Goal: Communication & Community: Share content

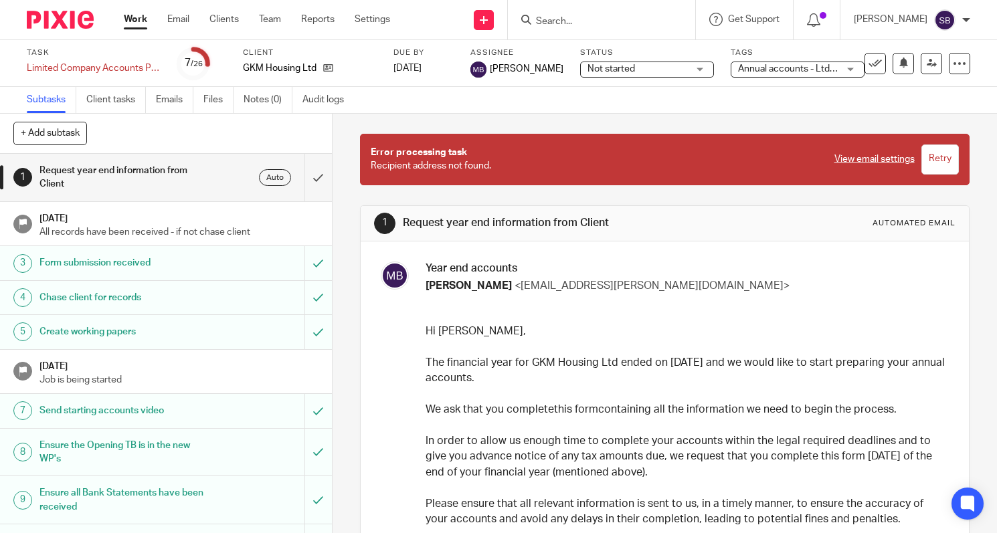
click at [563, 20] on input "Search" at bounding box center [595, 22] width 120 height 12
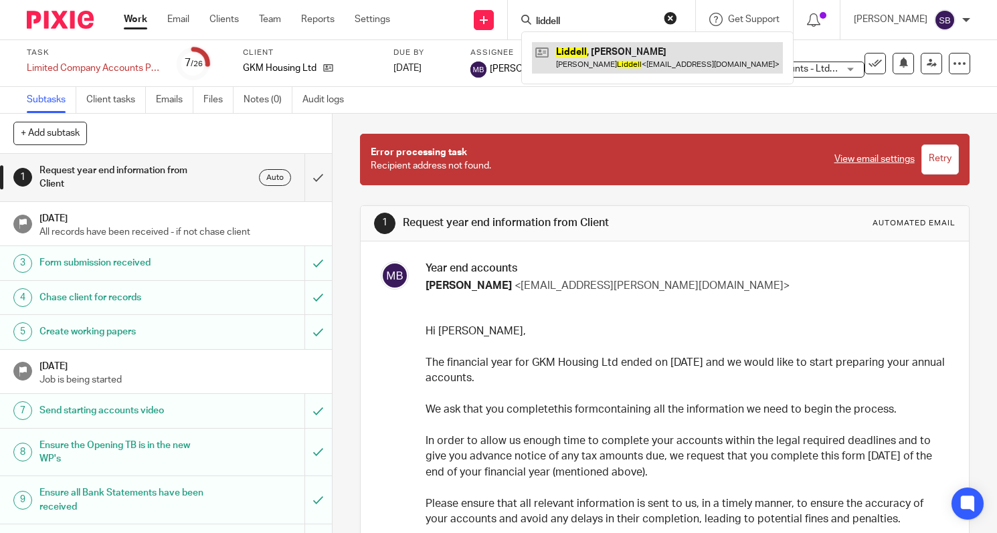
type input "liddell"
click at [611, 52] on link at bounding box center [657, 57] width 251 height 31
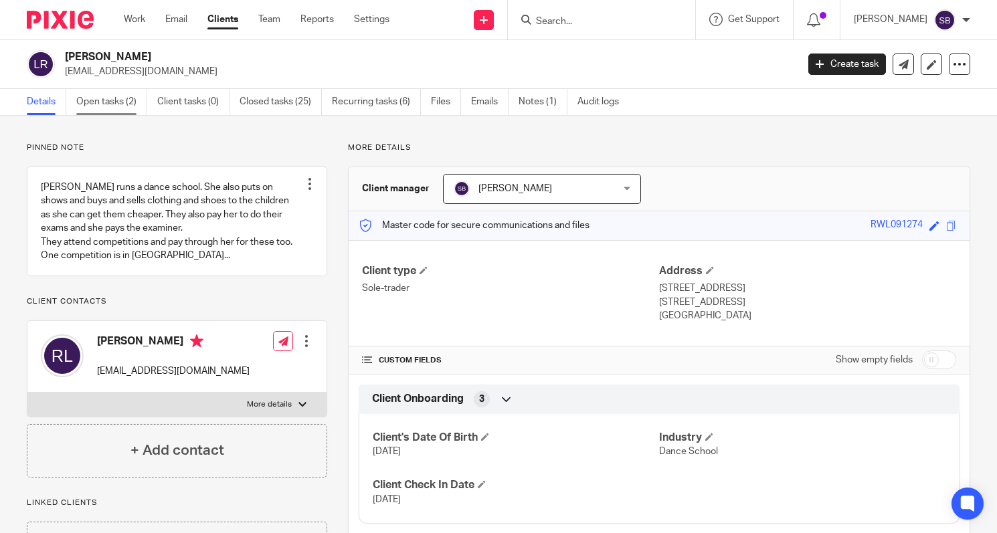
click at [122, 104] on link "Open tasks (2)" at bounding box center [111, 102] width 71 height 26
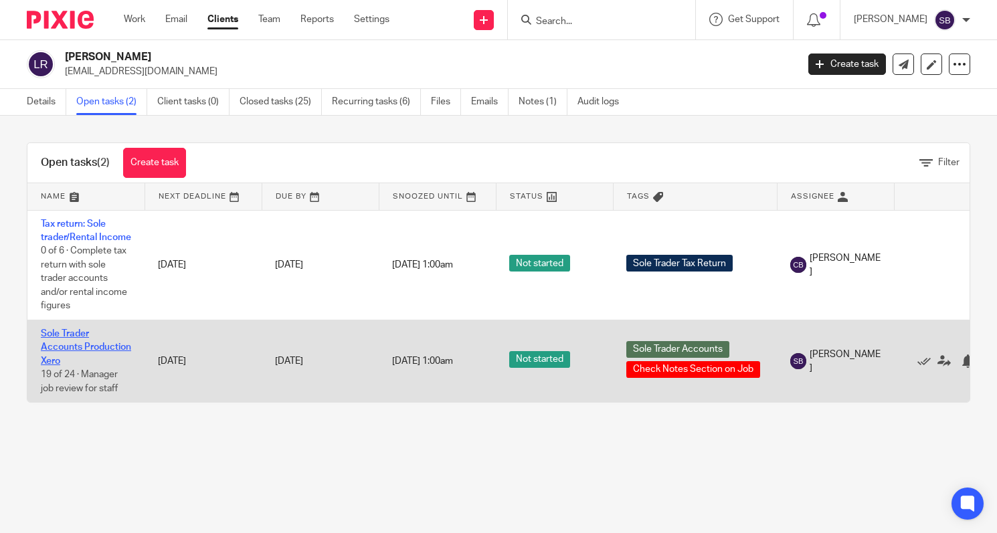
click at [69, 351] on link "Sole Trader Accounts Production Xero" at bounding box center [86, 347] width 90 height 37
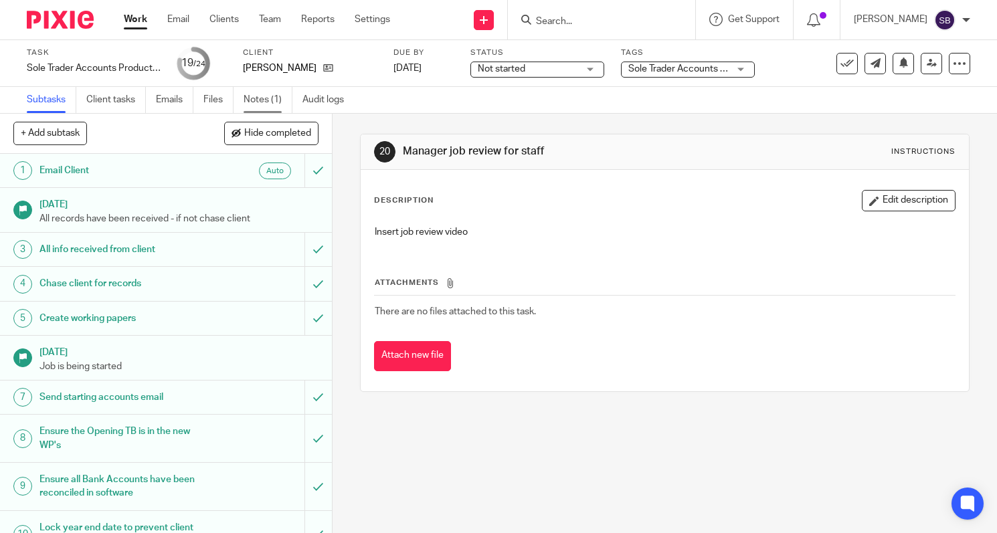
click at [268, 96] on link "Notes (1)" at bounding box center [268, 100] width 49 height 26
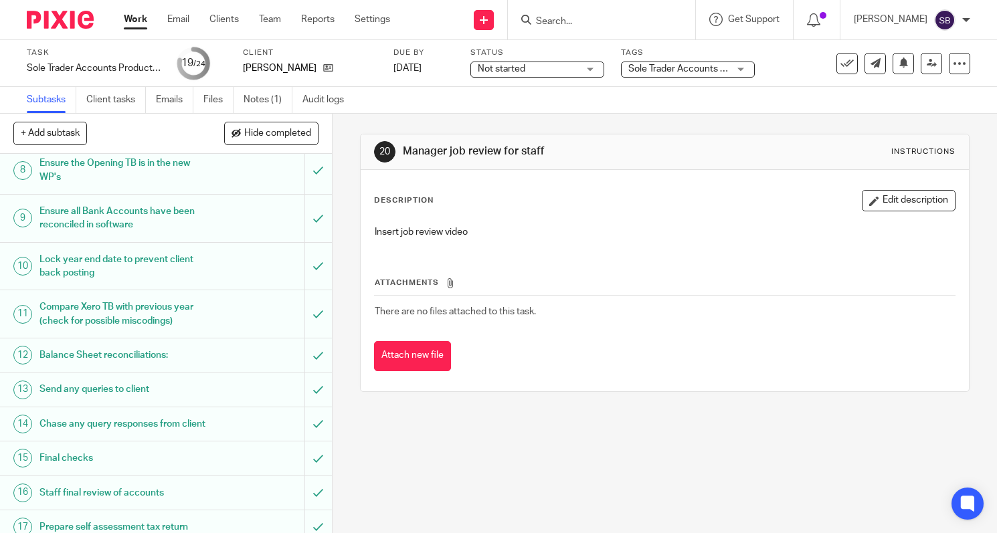
scroll to position [572, 0]
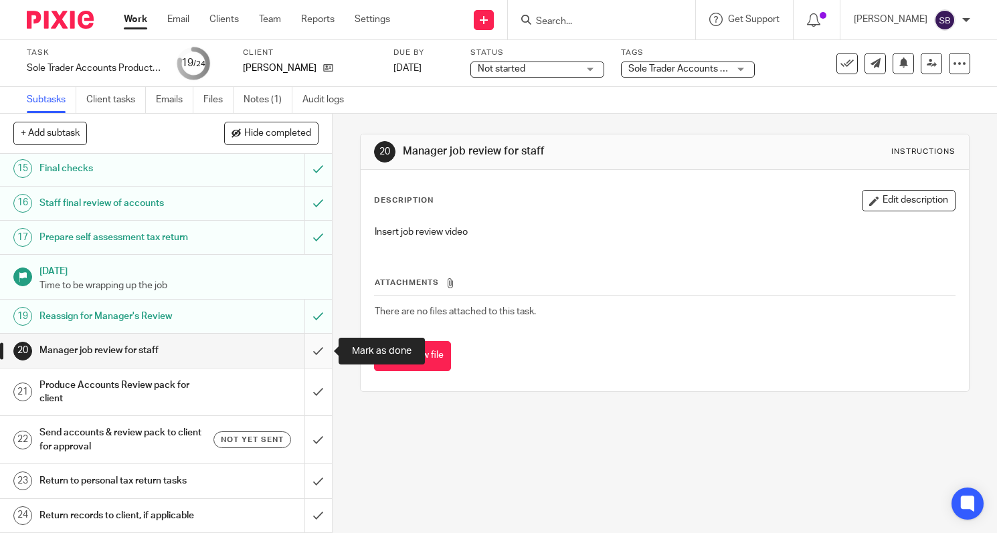
click at [316, 353] on input "submit" at bounding box center [166, 350] width 332 height 33
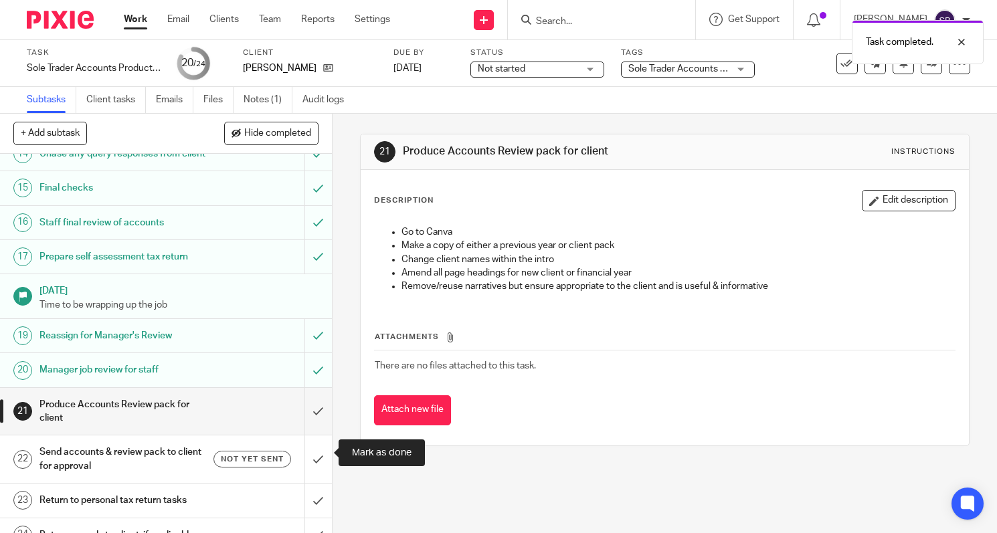
scroll to position [572, 0]
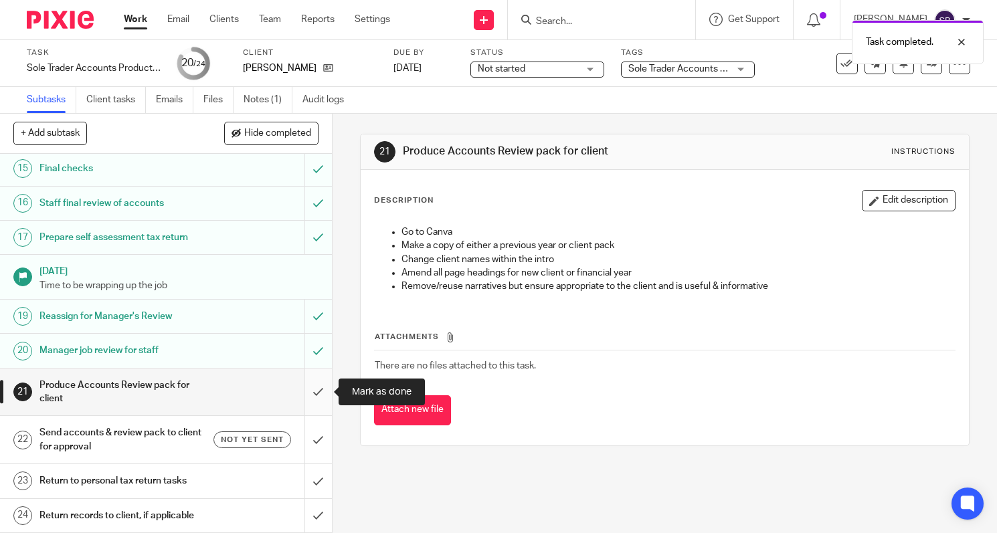
click at [315, 396] on input "submit" at bounding box center [166, 393] width 332 height 48
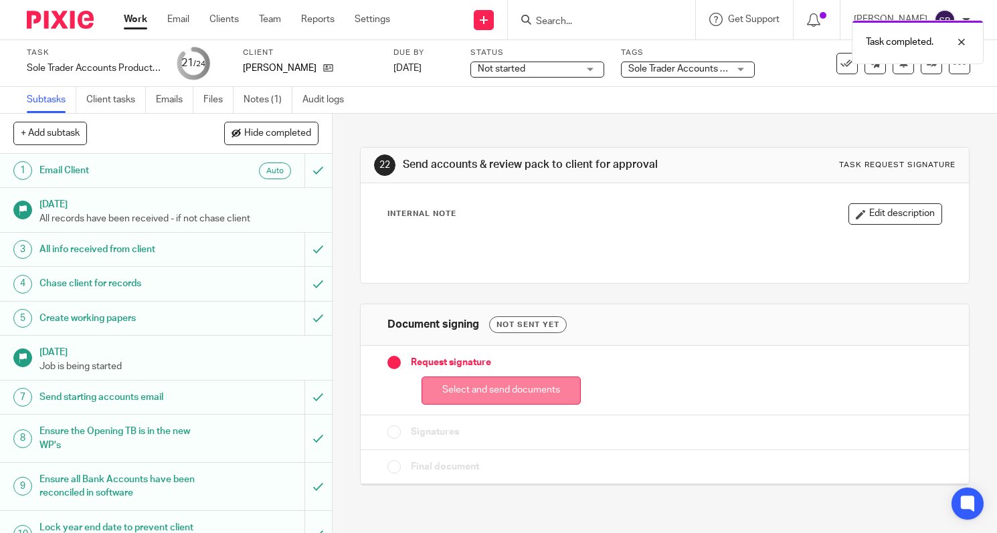
click at [489, 394] on button "Select and send documents" at bounding box center [501, 391] width 159 height 29
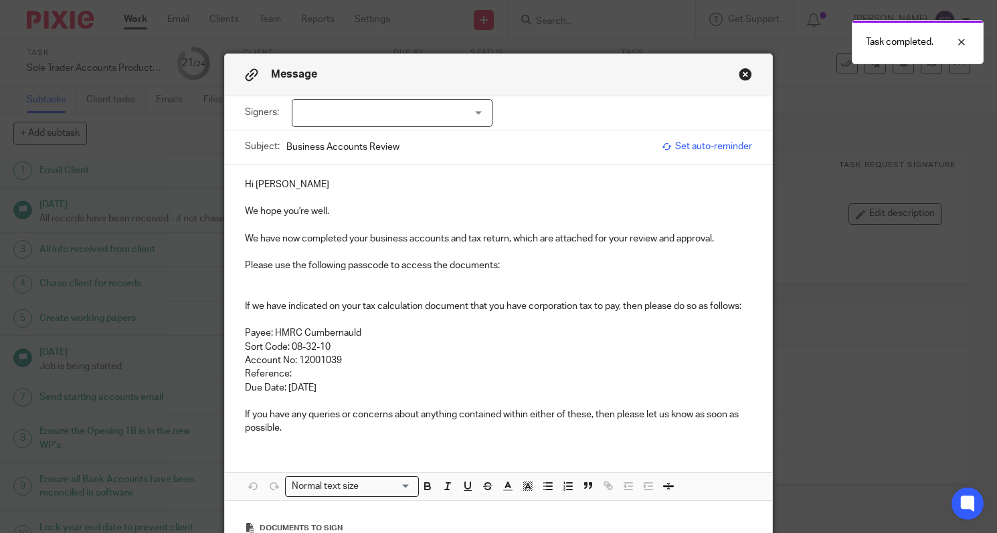
click at [480, 114] on div at bounding box center [392, 113] width 201 height 28
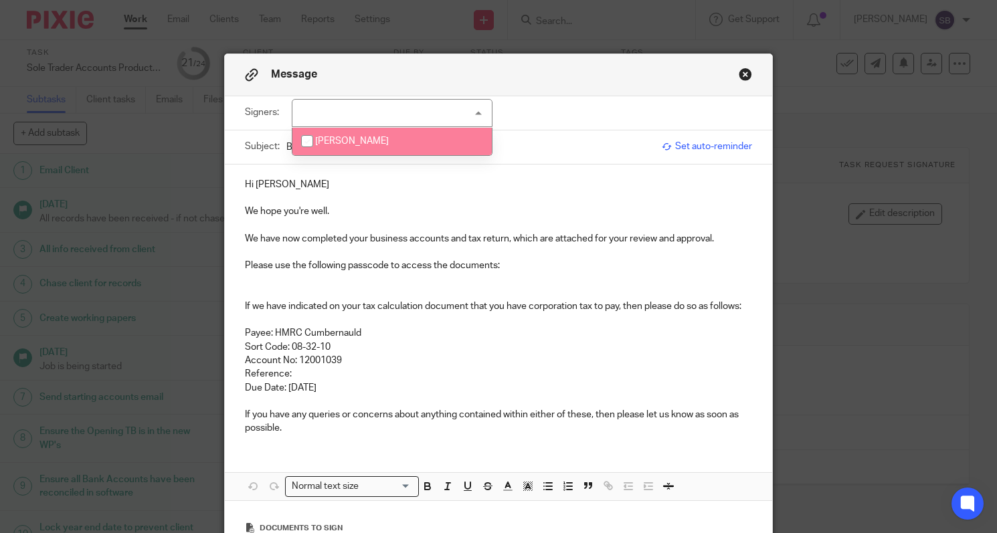
click at [312, 138] on input "checkbox" at bounding box center [306, 140] width 25 height 25
checkbox input "true"
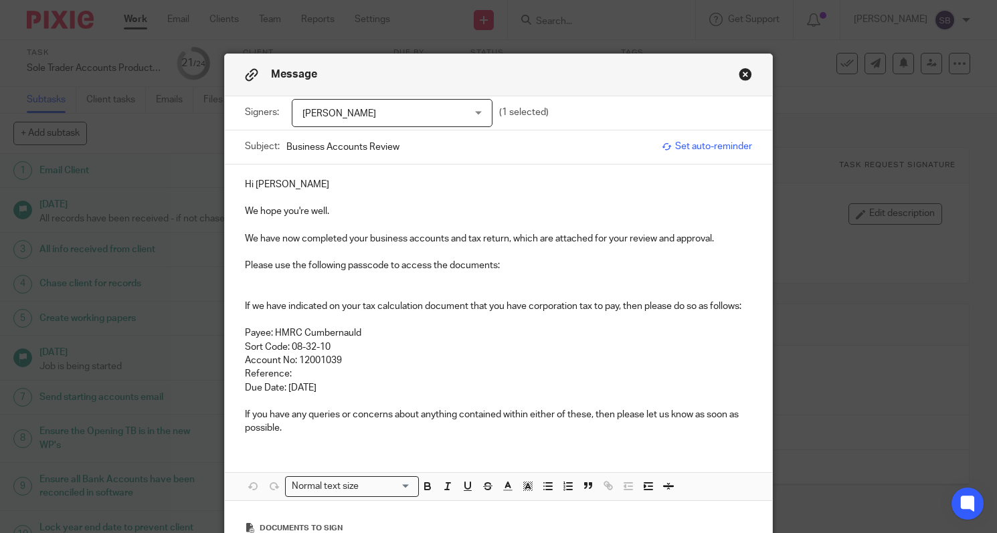
click at [403, 191] on p "Hi [PERSON_NAME]" at bounding box center [498, 184] width 507 height 13
click at [254, 284] on p at bounding box center [498, 278] width 507 height 13
drag, startPoint x: 301, startPoint y: 280, endPoint x: 238, endPoint y: 277, distance: 62.9
click at [238, 277] on div "Hi Rebecca We hope you're well. We have now completed your business accounts an…" at bounding box center [498, 305] width 547 height 281
click at [428, 490] on icon "button" at bounding box center [428, 486] width 12 height 12
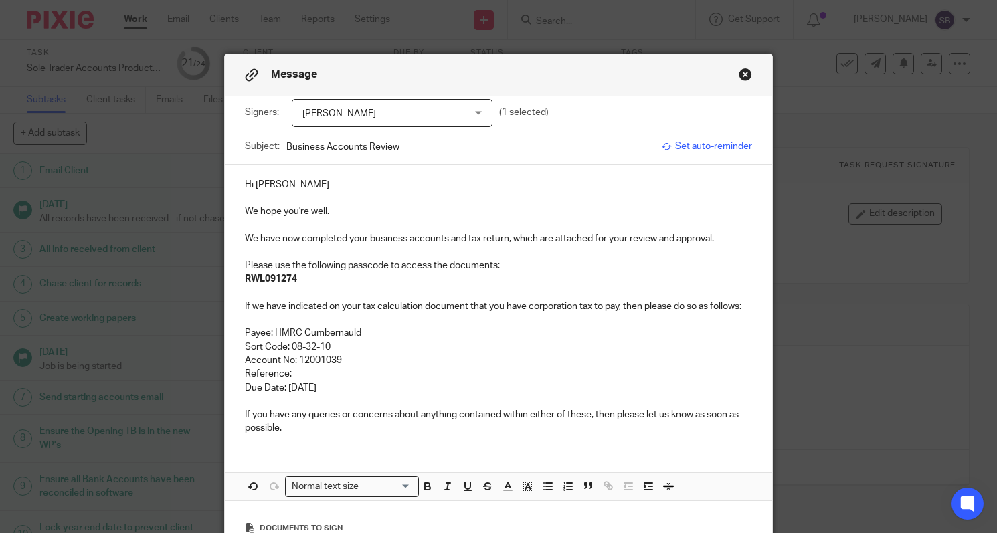
click at [512, 270] on p "Please use the following passcode to access the documents:" at bounding box center [498, 265] width 507 height 13
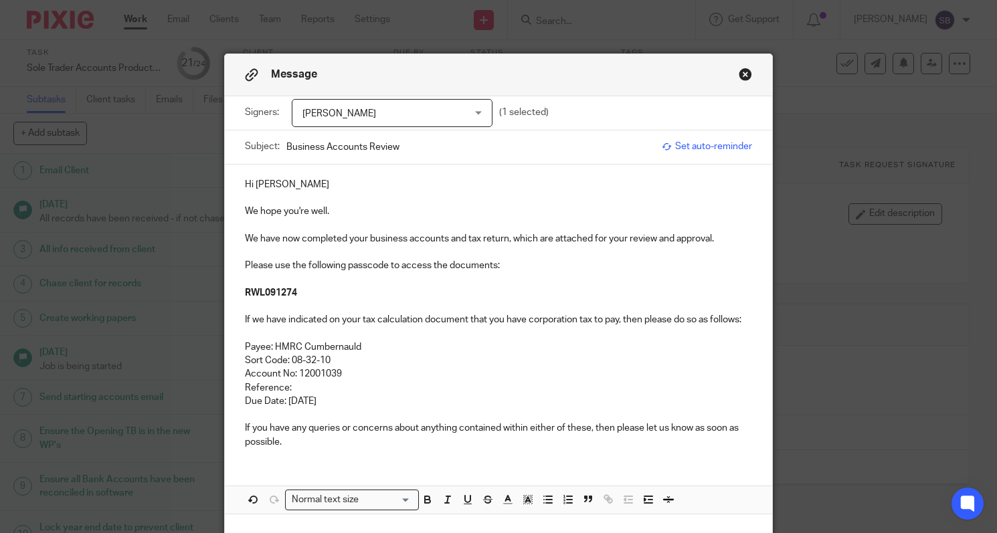
click at [333, 291] on p "RWL091274" at bounding box center [498, 292] width 507 height 13
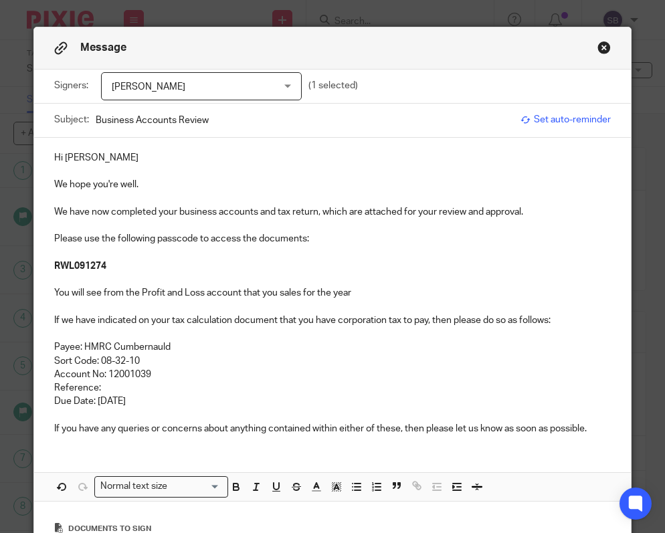
click at [278, 298] on p "You will see from the Profit and Loss account that you sales for the year" at bounding box center [332, 292] width 557 height 13
click at [378, 294] on p "You will see from the Profit and Loss account that your sales for the year" at bounding box center [332, 292] width 557 height 13
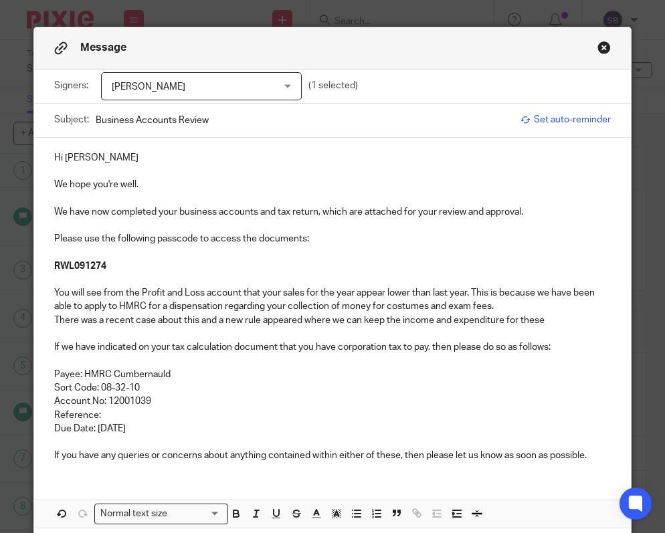
click at [305, 323] on p "There was a recent case about this and a new rule appeared where we can keep th…" at bounding box center [332, 320] width 557 height 13
click at [561, 320] on p "There was a recent case about this and a new rule appeared where we can keep th…" at bounding box center [332, 320] width 557 height 13
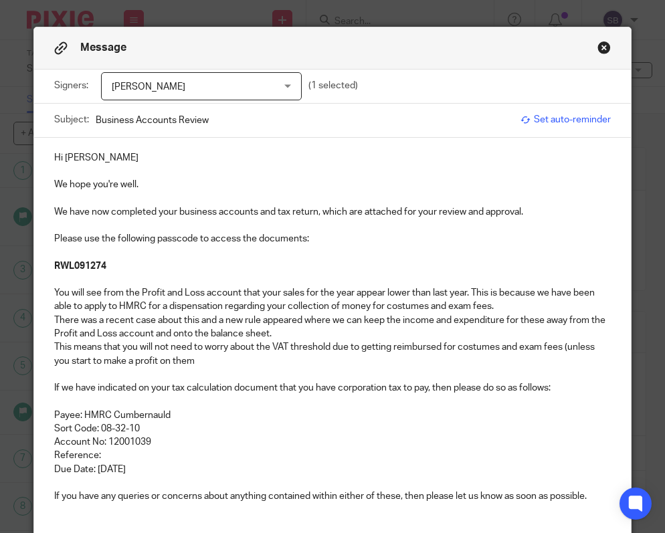
click at [570, 351] on p "This means that you will not need to worry about the VAT threshold due to getti…" at bounding box center [332, 354] width 557 height 27
click at [205, 367] on p "This means that you will not need to worry about the VAT threshold due to getti…" at bounding box center [332, 354] width 557 height 27
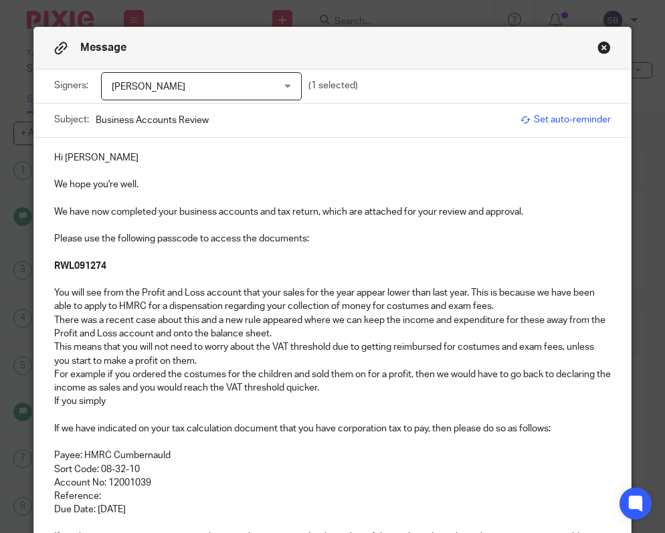
click at [499, 308] on p "You will see from the Profit and Loss account that your sales for the year appe…" at bounding box center [332, 299] width 557 height 27
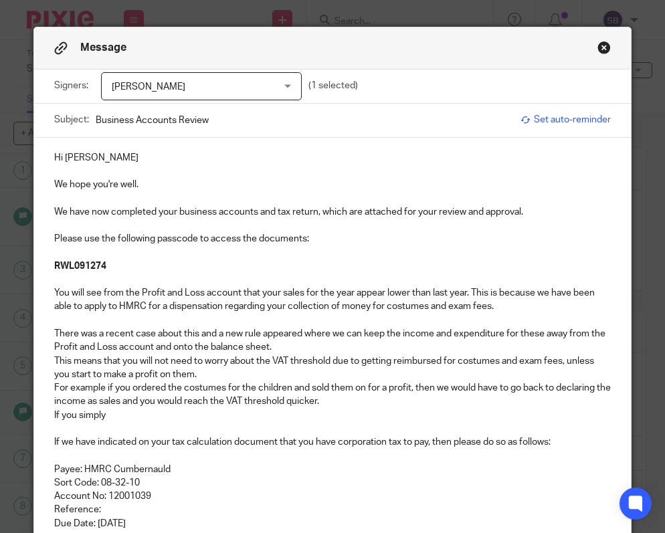
click at [298, 347] on p "There was a recent case about this and a new rule appeared where we can keep th…" at bounding box center [332, 340] width 557 height 27
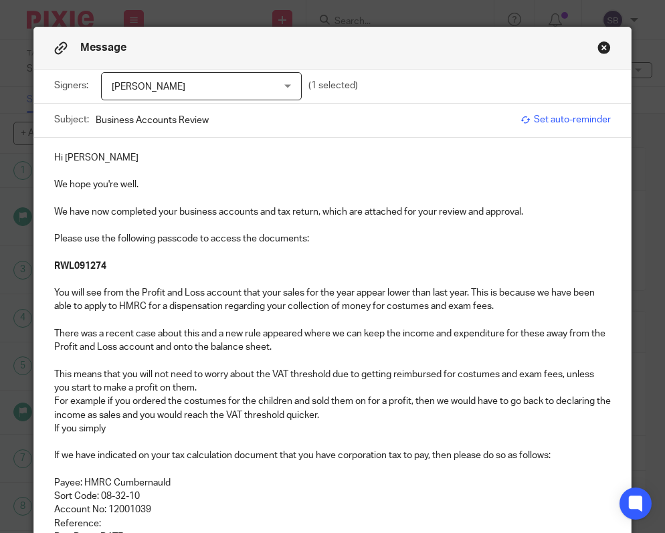
click at [333, 379] on p "This means that you will not need to worry about the VAT threshold due to getti…" at bounding box center [332, 381] width 557 height 27
click at [353, 377] on p "This means that you will not need to worry about the VAT threshold, due to gett…" at bounding box center [332, 381] width 557 height 27
click at [420, 379] on p "This means that you will not need to worry about the VAT threshold, just becaus…" at bounding box center [332, 381] width 557 height 27
click at [440, 378] on p "This means that you will not need to worry about the VAT threshold, just becaus…" at bounding box center [332, 381] width 557 height 27
drag, startPoint x: 116, startPoint y: 428, endPoint x: 50, endPoint y: 428, distance: 66.2
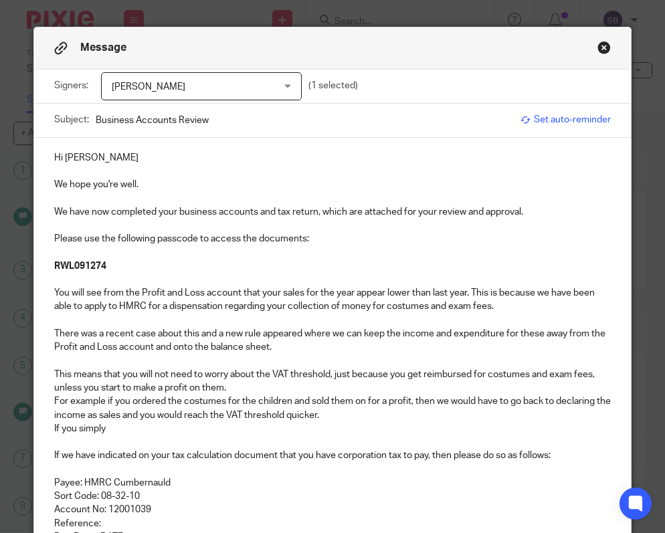
click at [50, 428] on div "Hi Rebecca We hope you're well. We have now completed your business accounts an…" at bounding box center [332, 360] width 597 height 444
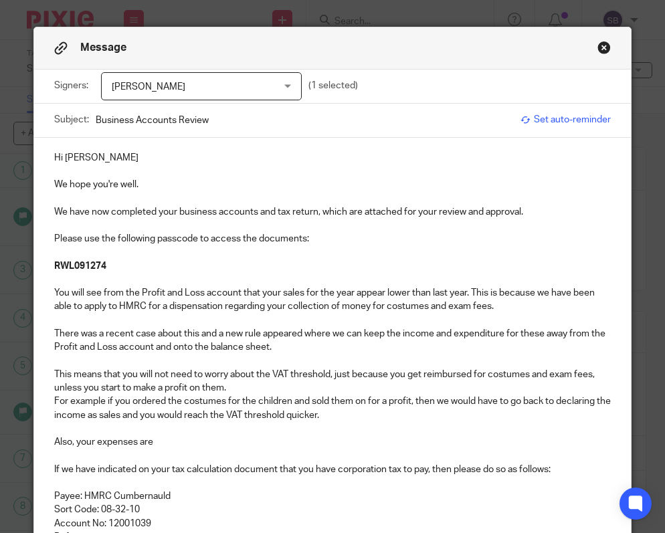
click at [178, 122] on input "Business Accounts Review" at bounding box center [305, 120] width 419 height 30
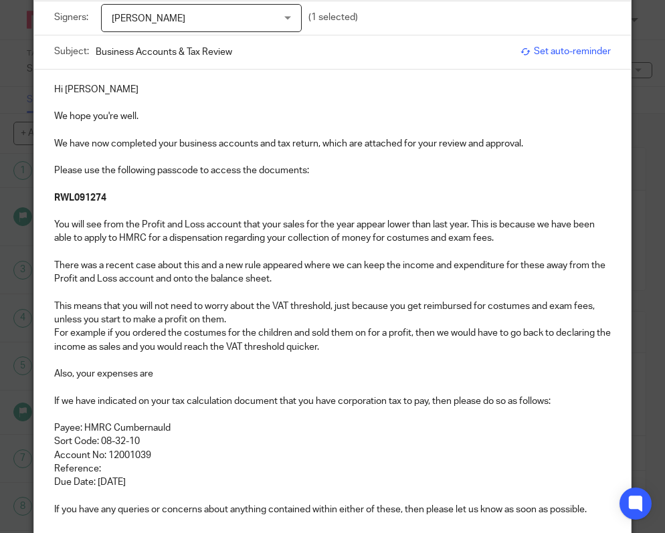
scroll to position [82, 0]
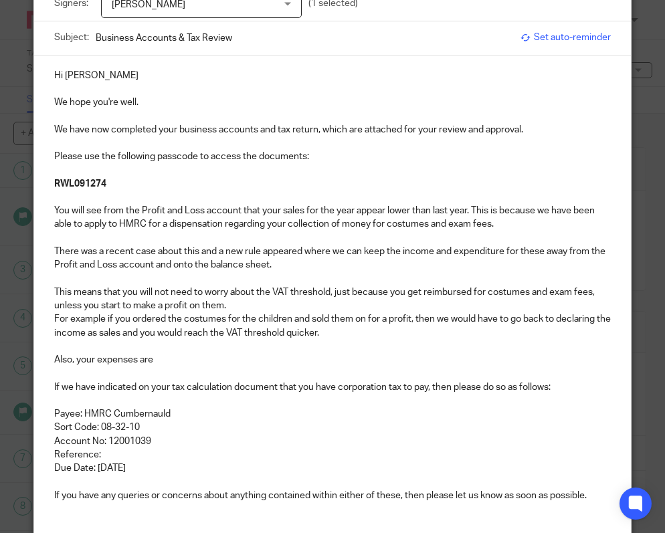
type input "Business Accounts & Tax Review"
click at [164, 364] on p "Also, your expenses are" at bounding box center [332, 359] width 557 height 13
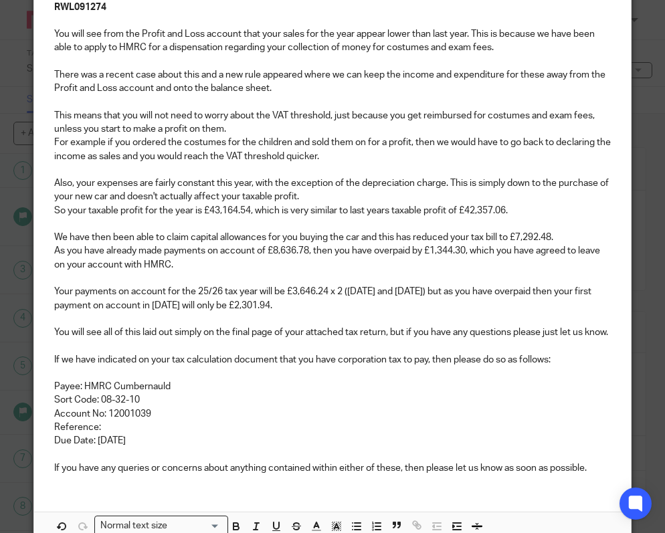
scroll to position [260, 0]
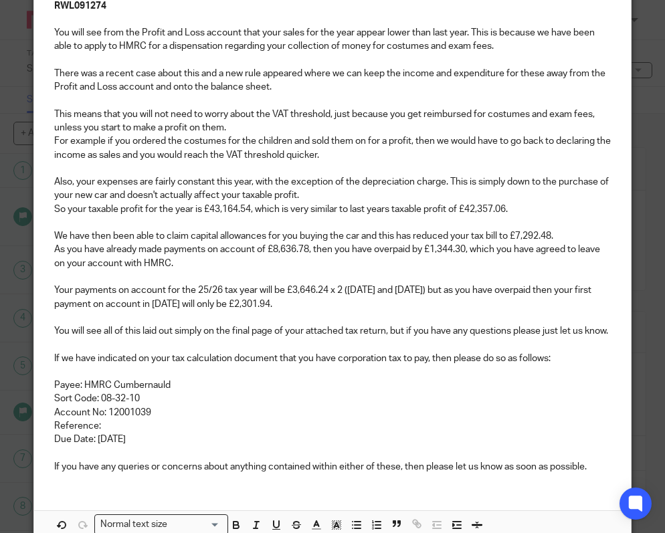
click at [109, 433] on p "Reference:" at bounding box center [332, 425] width 557 height 13
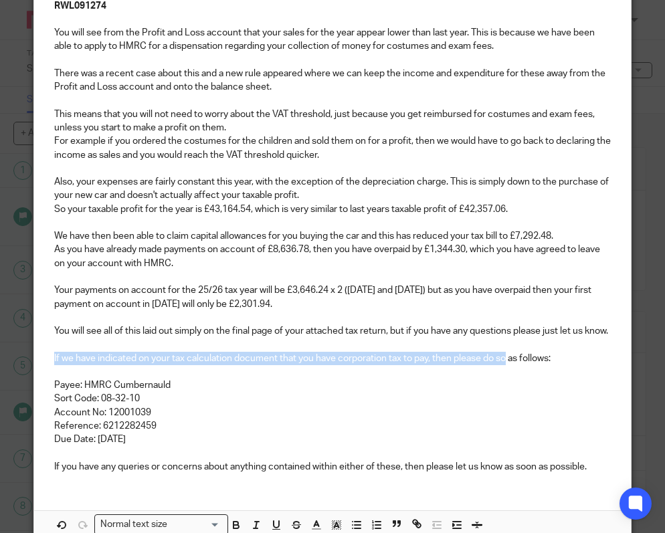
drag, startPoint x: 509, startPoint y: 374, endPoint x: 51, endPoint y: 370, distance: 458.3
click at [51, 370] on div "Hi Rebecca We hope you're well. We have now completed your business accounts an…" at bounding box center [332, 181] width 597 height 606
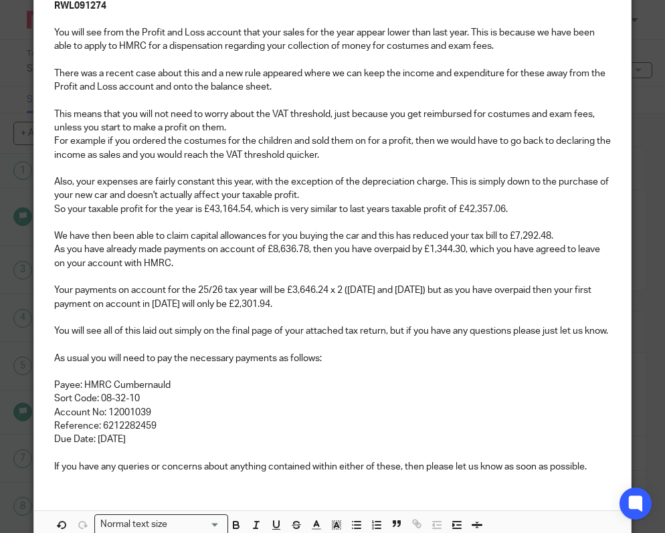
click at [161, 446] on p "Due Date: 31 Jan 2026" at bounding box center [332, 439] width 557 height 13
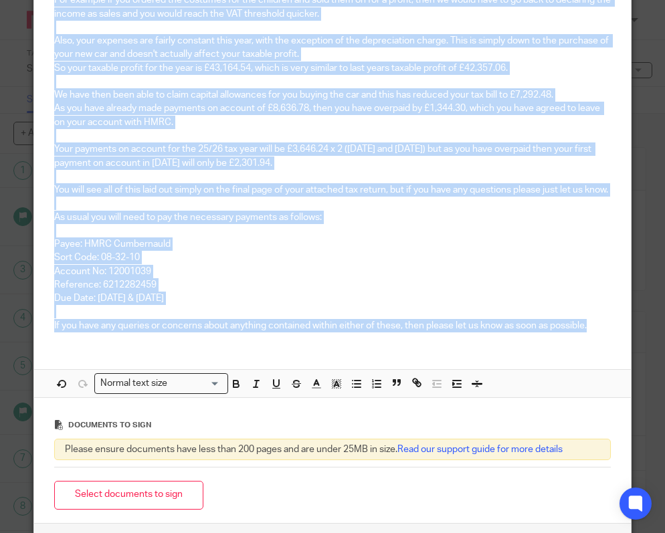
scroll to position [0, 0]
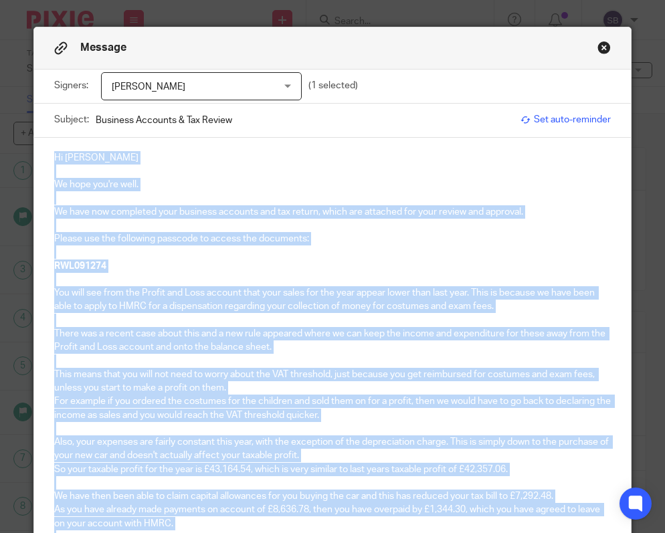
drag, startPoint x: 599, startPoint y: 242, endPoint x: 62, endPoint y: 145, distance: 546.1
click at [62, 145] on div "Hi Rebecca We hope you're well. We have now completed your business accounts an…" at bounding box center [332, 441] width 597 height 606
copy div "Hi Rebecca We hope you're well. We have now completed your business accounts an…"
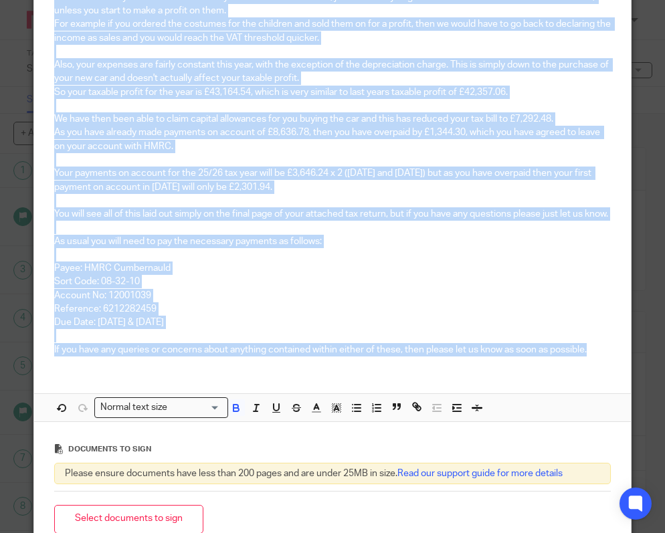
scroll to position [379, 0]
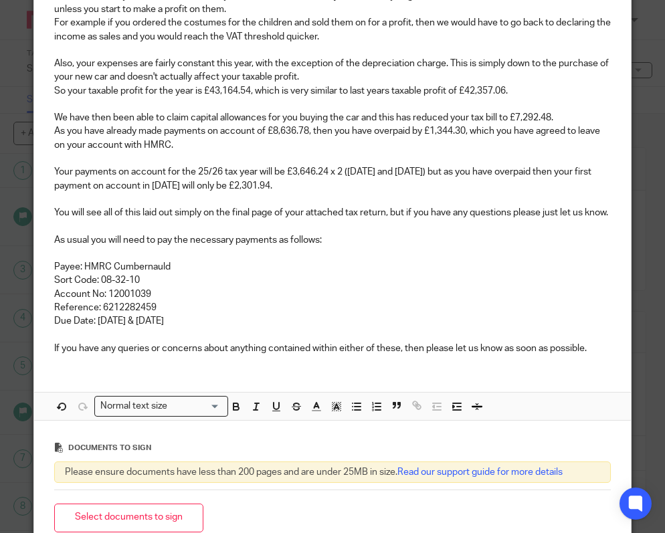
click at [261, 274] on p "Payee: HMRC Cumbernauld" at bounding box center [332, 266] width 557 height 13
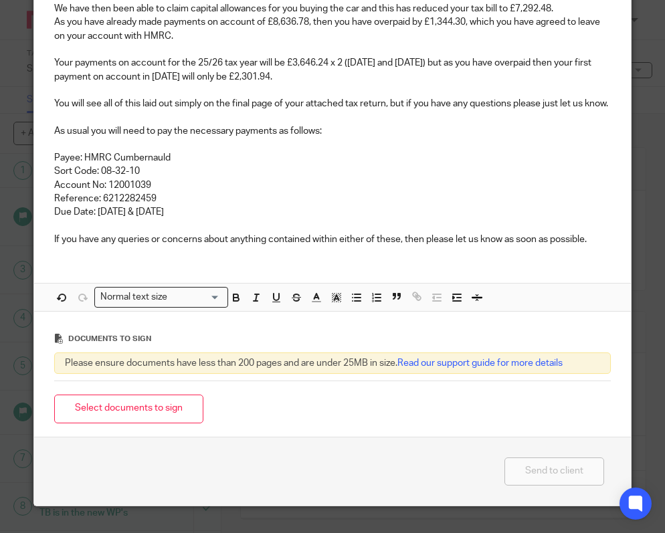
scroll to position [502, 0]
click at [147, 408] on button "Select documents to sign" at bounding box center [128, 409] width 149 height 29
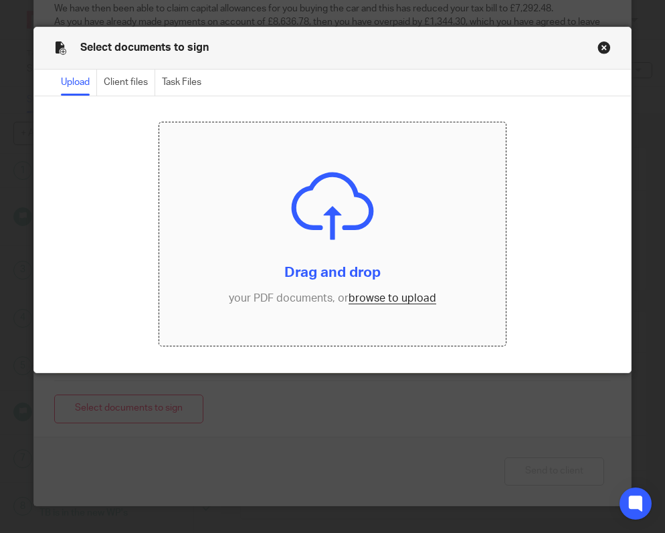
click at [393, 298] on input "file" at bounding box center [332, 233] width 347 height 223
click at [409, 297] on input "file" at bounding box center [332, 233] width 347 height 223
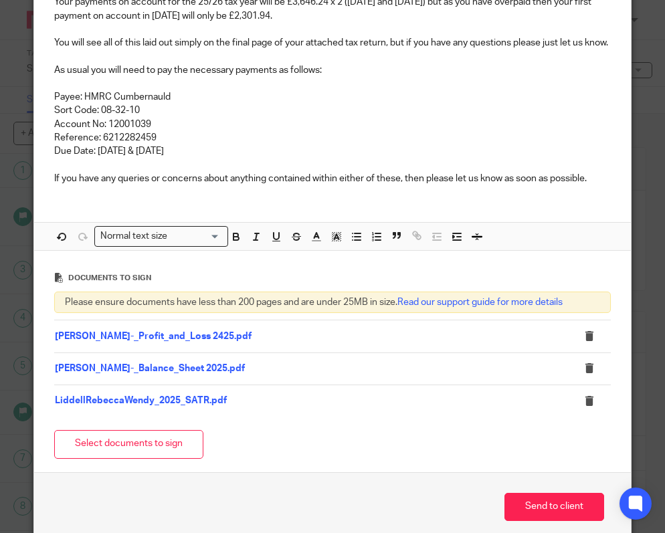
scroll to position [599, 0]
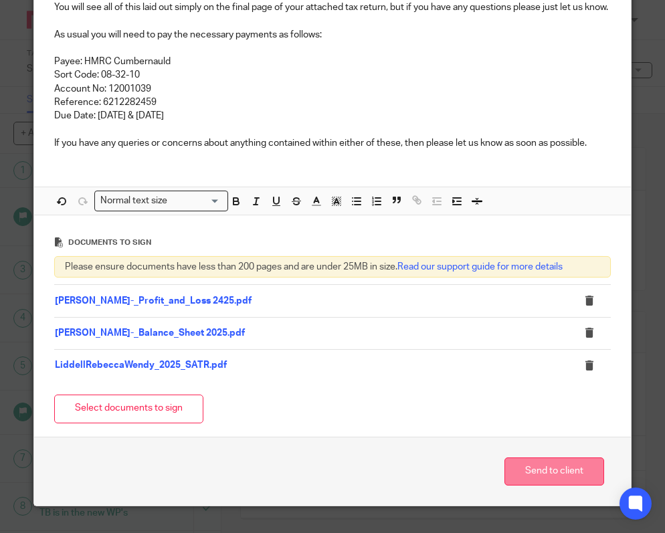
click at [561, 470] on button "Send to client" at bounding box center [554, 472] width 100 height 29
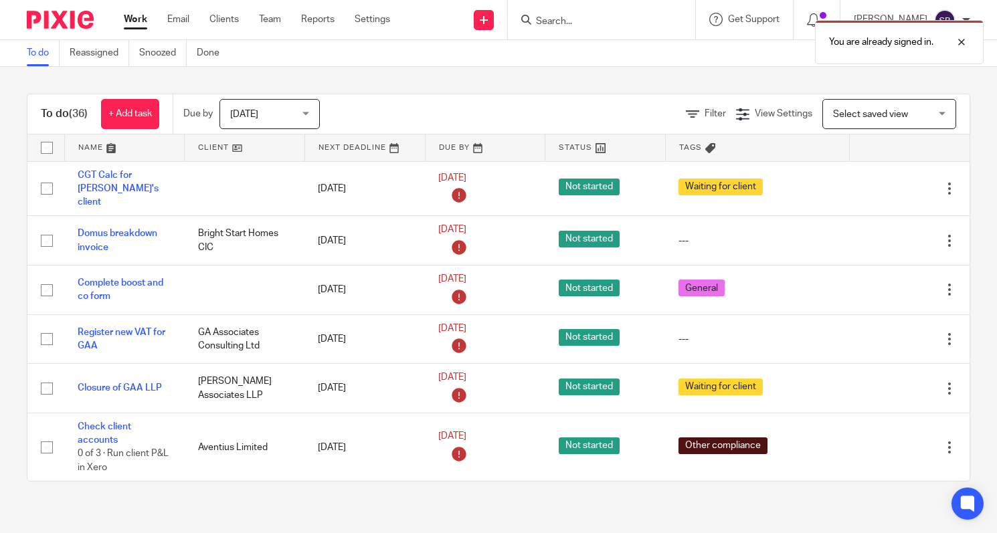
click at [567, 16] on div "You are already signed in." at bounding box center [740, 38] width 485 height 51
click at [555, 19] on div "You are already signed in." at bounding box center [740, 38] width 485 height 51
click at [962, 41] on div at bounding box center [951, 42] width 36 height 16
click at [631, 23] on input "Search" at bounding box center [595, 22] width 120 height 12
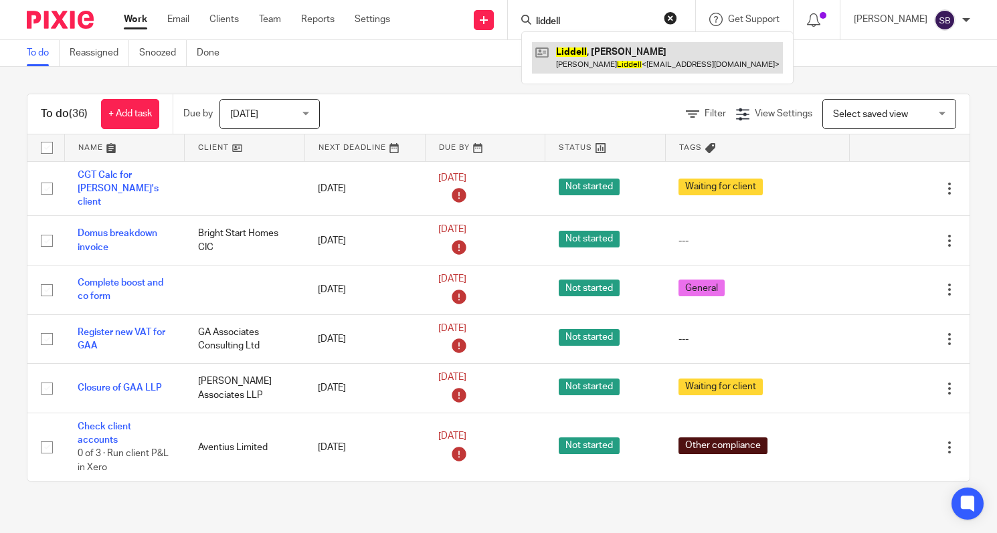
type input "liddell"
click at [648, 50] on link at bounding box center [657, 57] width 251 height 31
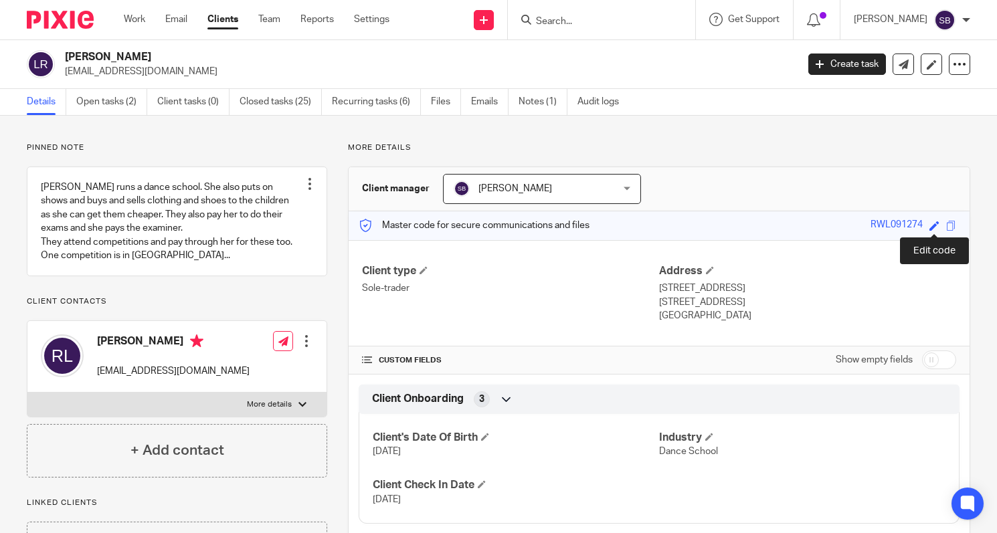
click at [932, 227] on span at bounding box center [934, 226] width 10 height 10
type input "RWL091274"
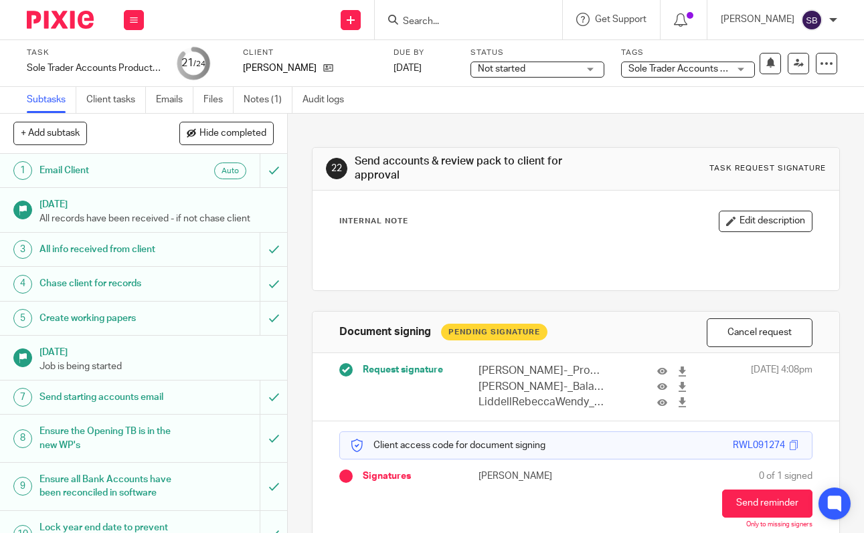
click at [475, 19] on input "Search" at bounding box center [461, 22] width 120 height 12
click at [591, 67] on div "Not started Not started" at bounding box center [537, 70] width 134 height 16
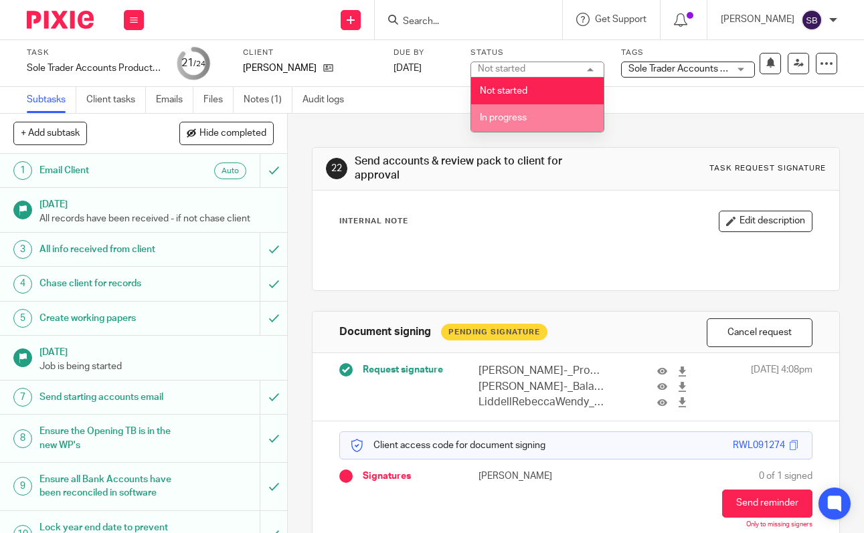
click at [565, 114] on li "In progress" at bounding box center [537, 117] width 132 height 27
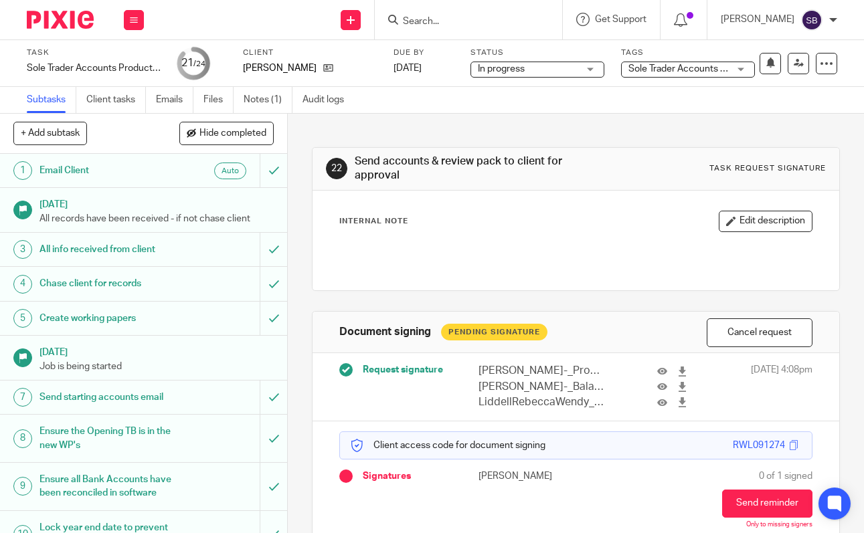
click at [664, 68] on div "Sole Trader Accounts + 1" at bounding box center [688, 70] width 134 height 16
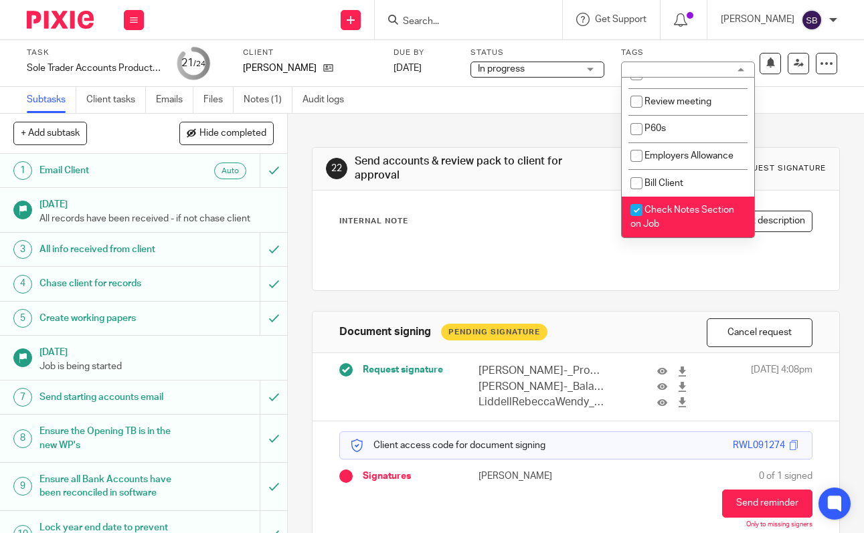
scroll to position [690, 0]
click at [638, 206] on input "checkbox" at bounding box center [636, 209] width 25 height 25
checkbox input "false"
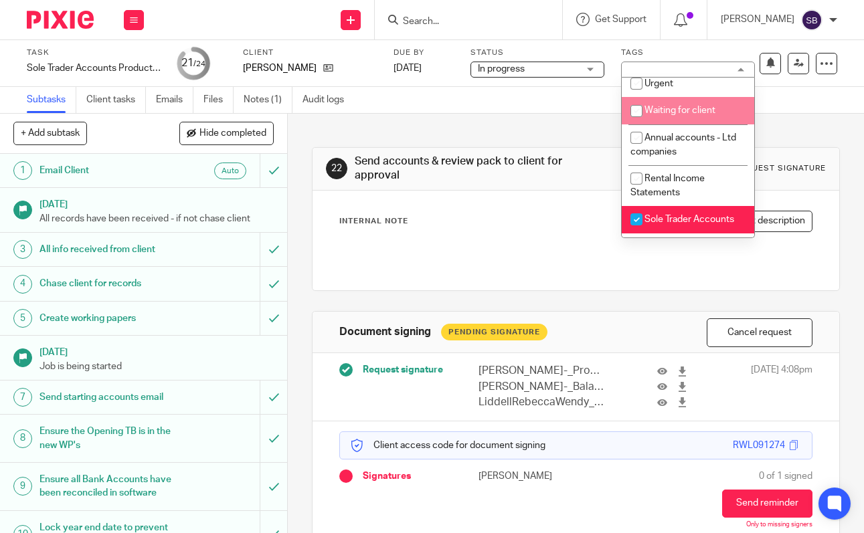
scroll to position [7, 0]
click at [639, 110] on input "checkbox" at bounding box center [636, 111] width 25 height 25
checkbox input "true"
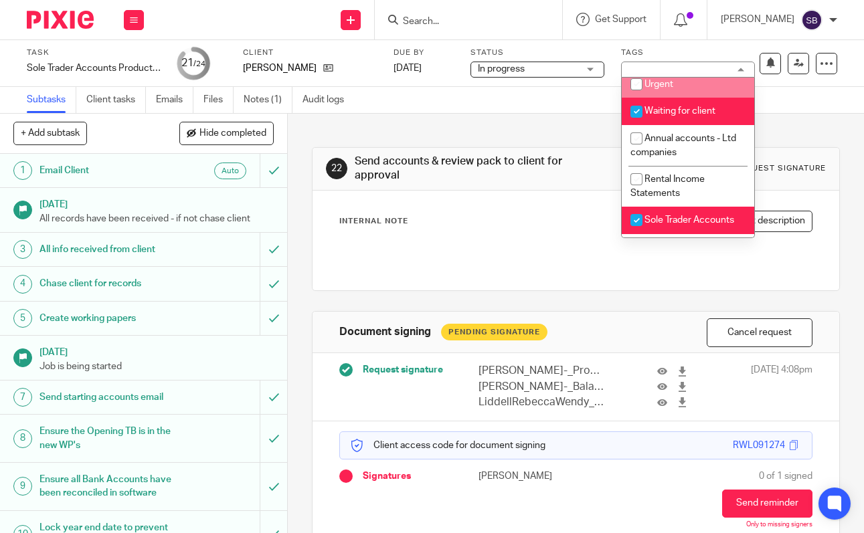
click at [555, 41] on div "Task Sole Trader Accounts Production Xero Save Sole Trader Accounts Production …" at bounding box center [432, 63] width 864 height 47
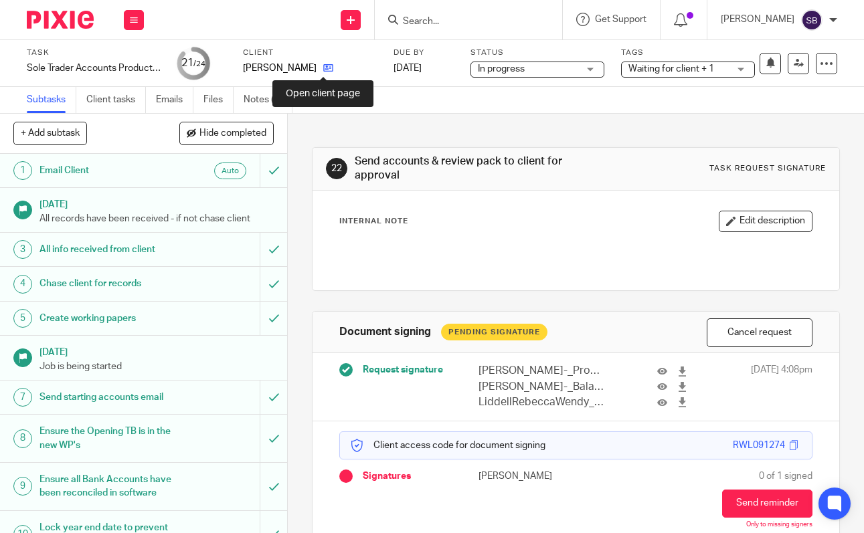
click at [323, 70] on icon at bounding box center [328, 68] width 10 height 10
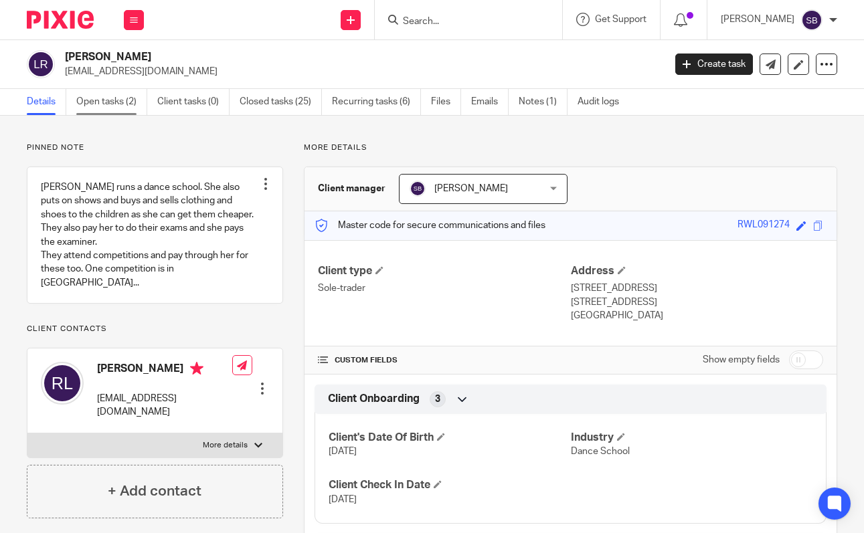
click at [122, 101] on link "Open tasks (2)" at bounding box center [111, 102] width 71 height 26
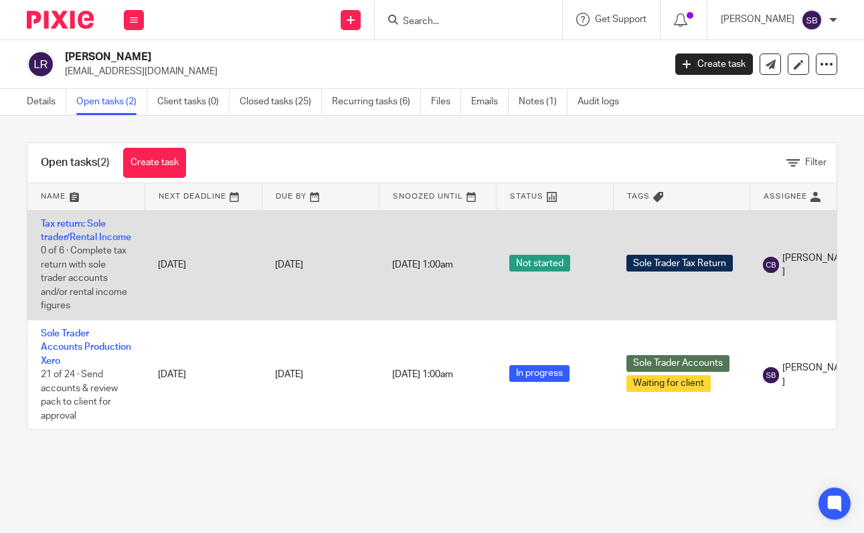
click at [85, 229] on td "Tax return: Sole trader/Rental Income 0 of 6 · Complete tax return with sole tr…" at bounding box center [85, 265] width 117 height 110
click at [86, 238] on link "Tax return: Sole trader/Rental Income" at bounding box center [86, 230] width 90 height 23
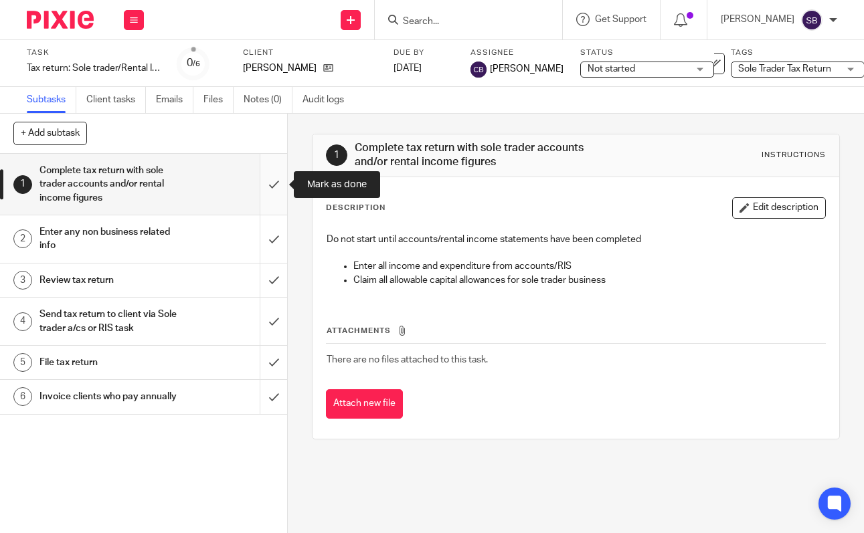
click at [268, 183] on input "submit" at bounding box center [143, 184] width 287 height 61
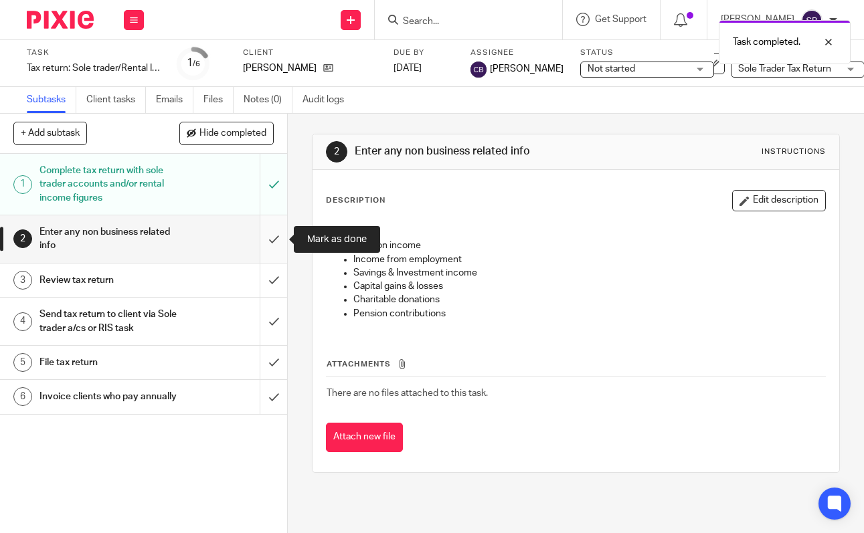
click at [276, 238] on input "submit" at bounding box center [143, 239] width 287 height 48
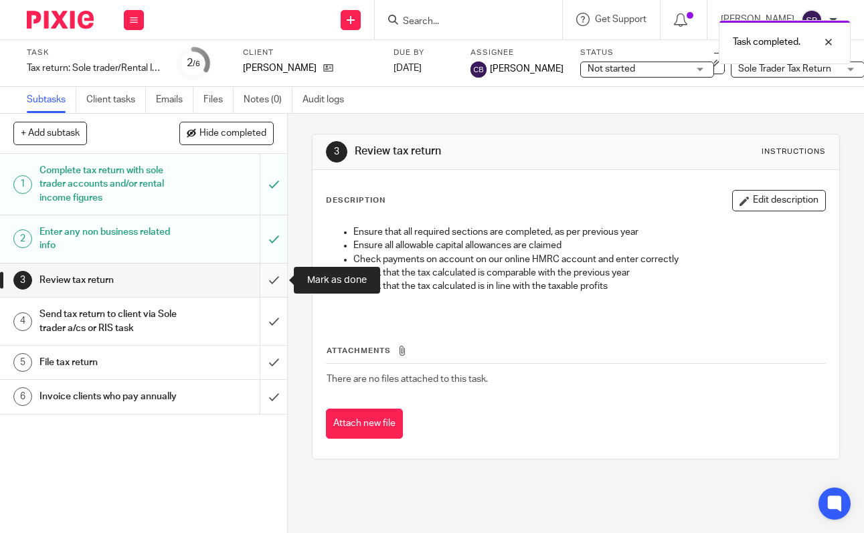
click at [275, 283] on input "submit" at bounding box center [143, 280] width 287 height 33
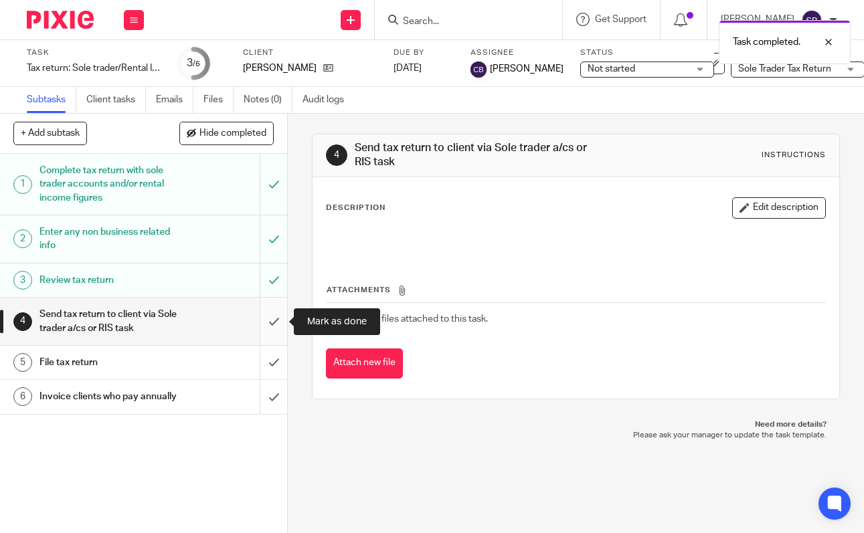
click at [272, 321] on input "submit" at bounding box center [143, 322] width 287 height 48
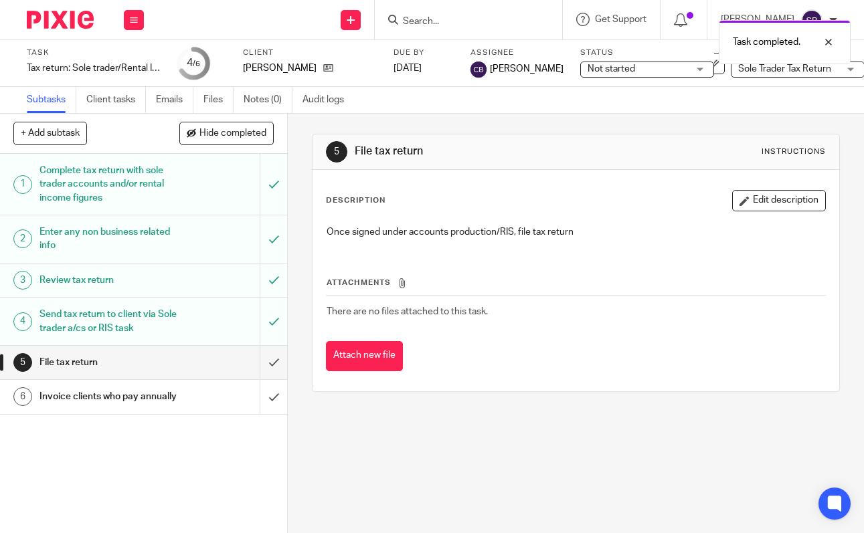
click at [432, 18] on div "Task completed." at bounding box center [641, 38] width 419 height 51
click at [424, 19] on input "Search" at bounding box center [461, 22] width 120 height 12
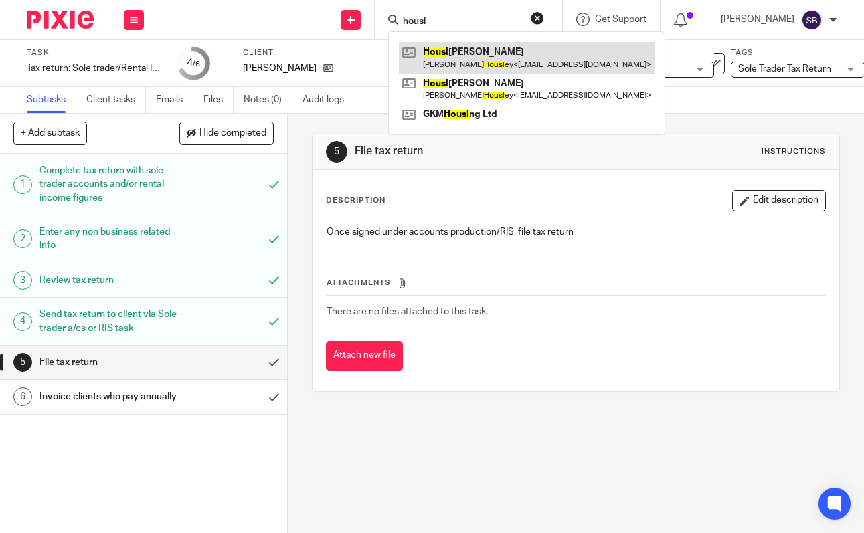
type input "housl"
click at [464, 56] on link at bounding box center [527, 57] width 256 height 31
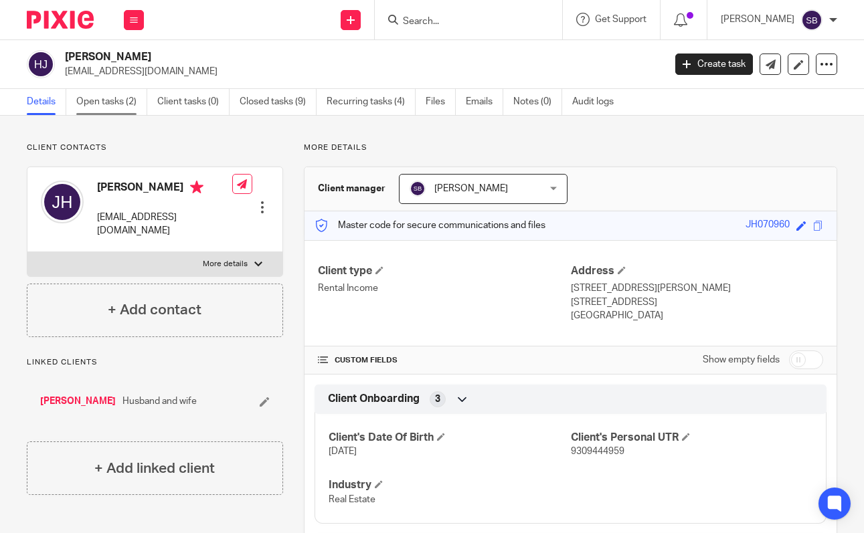
click at [104, 102] on link "Open tasks (2)" at bounding box center [111, 102] width 71 height 26
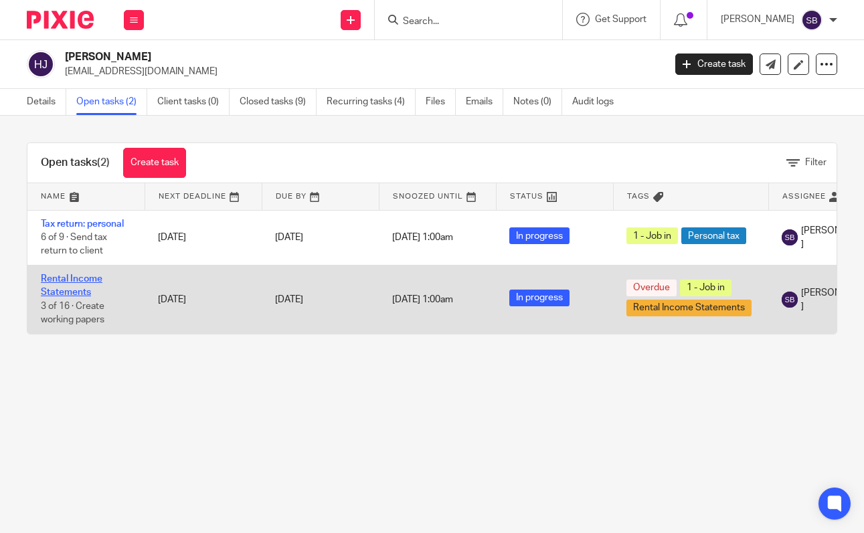
click at [84, 276] on link "Rental Income Statements" at bounding box center [72, 285] width 62 height 23
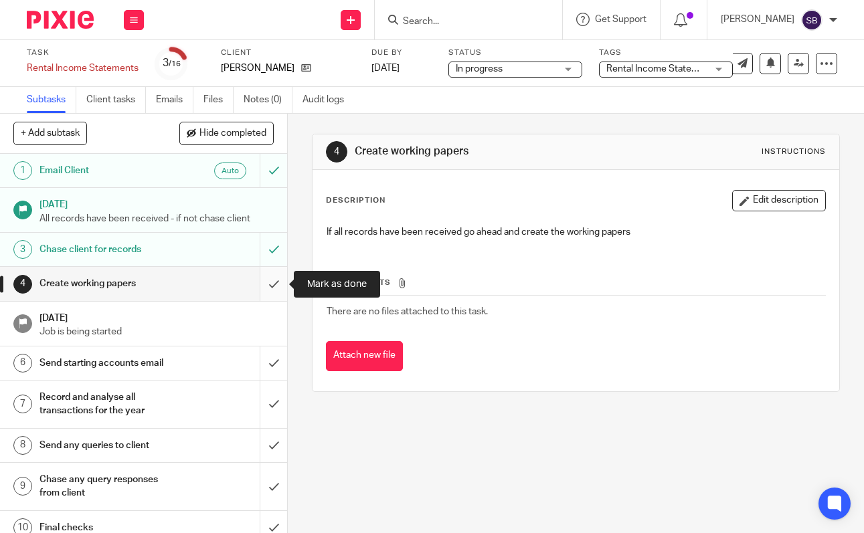
click at [271, 287] on input "submit" at bounding box center [143, 283] width 287 height 33
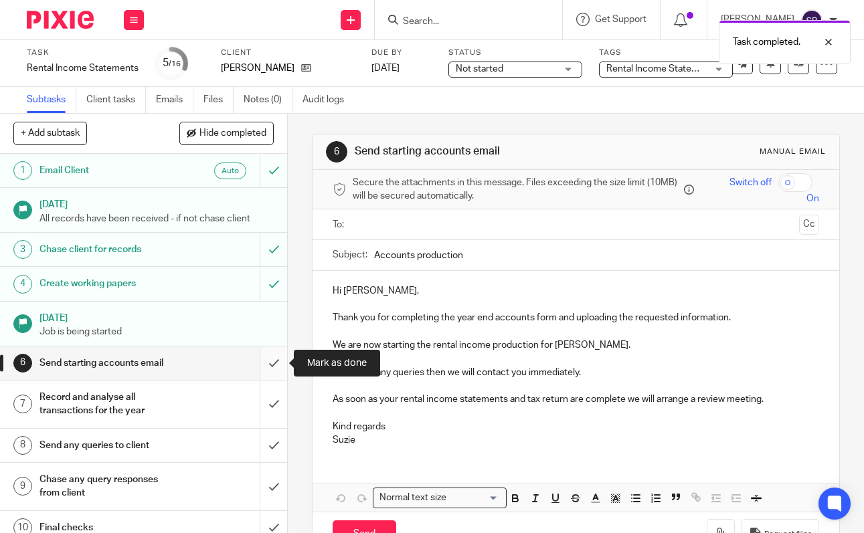
click at [268, 362] on input "submit" at bounding box center [143, 363] width 287 height 33
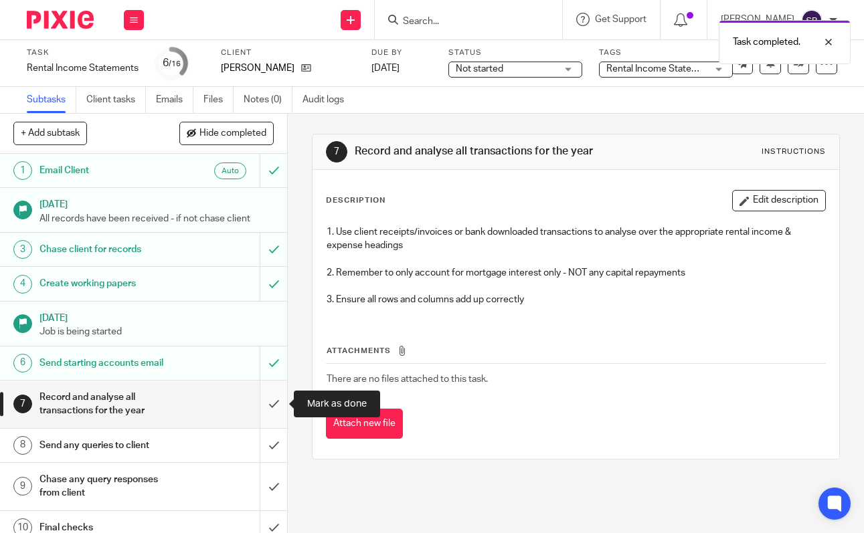
click at [274, 399] on input "submit" at bounding box center [143, 405] width 287 height 48
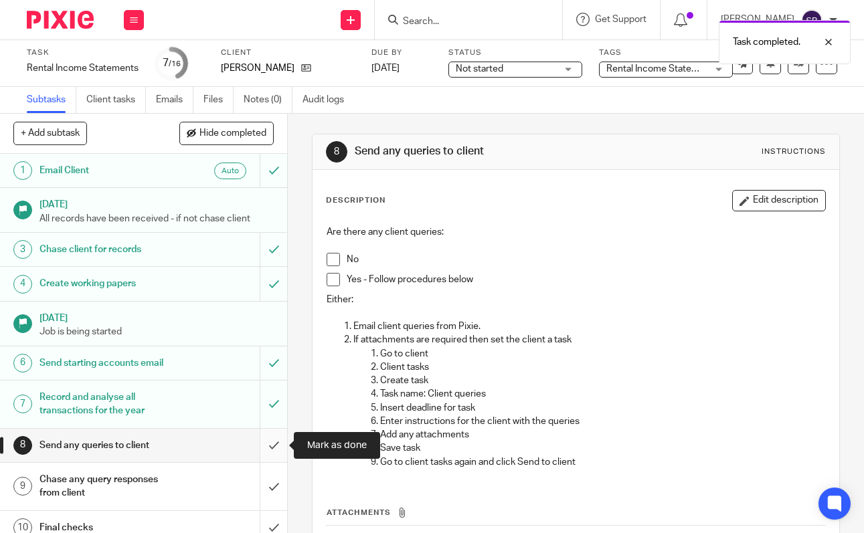
click at [274, 445] on input "submit" at bounding box center [143, 445] width 287 height 33
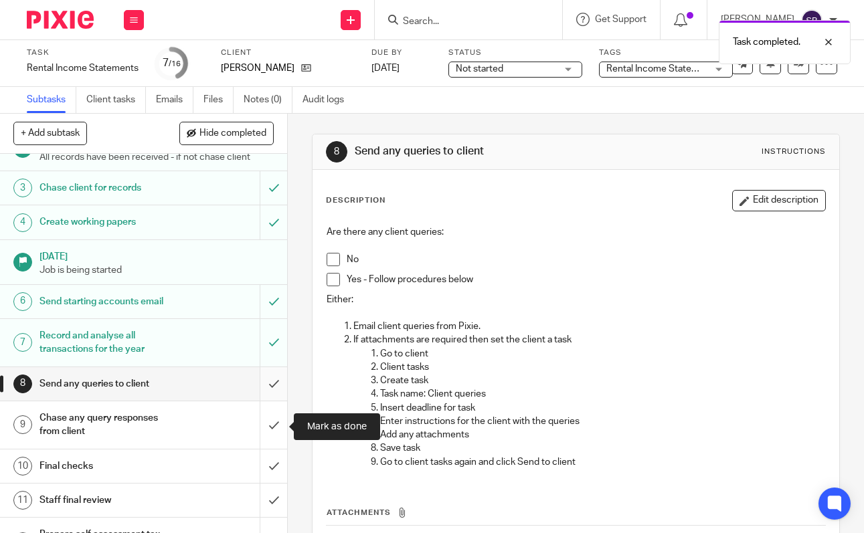
scroll to position [135, 0]
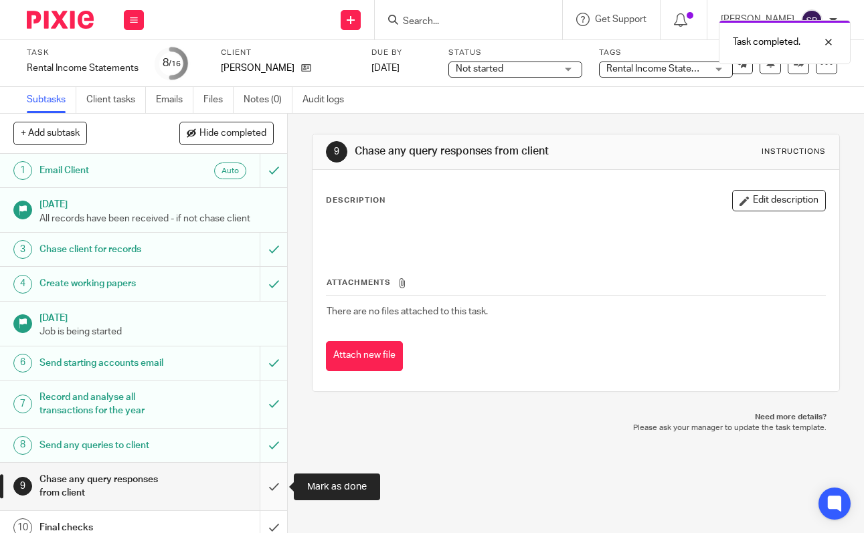
click at [275, 483] on input "submit" at bounding box center [143, 487] width 287 height 48
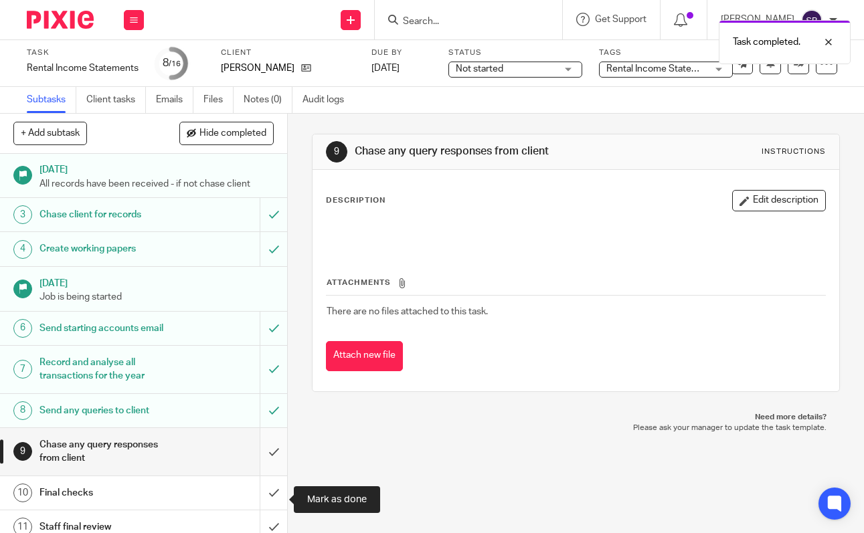
scroll to position [74, 0]
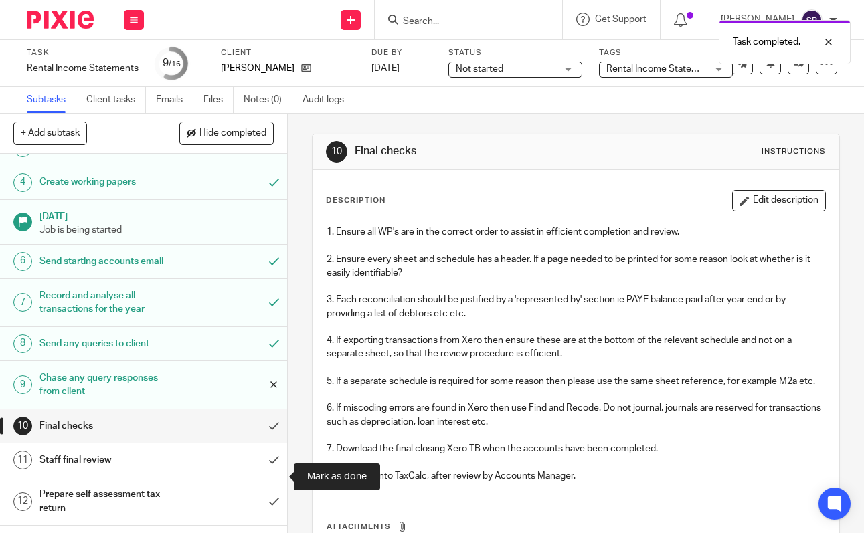
scroll to position [117, 0]
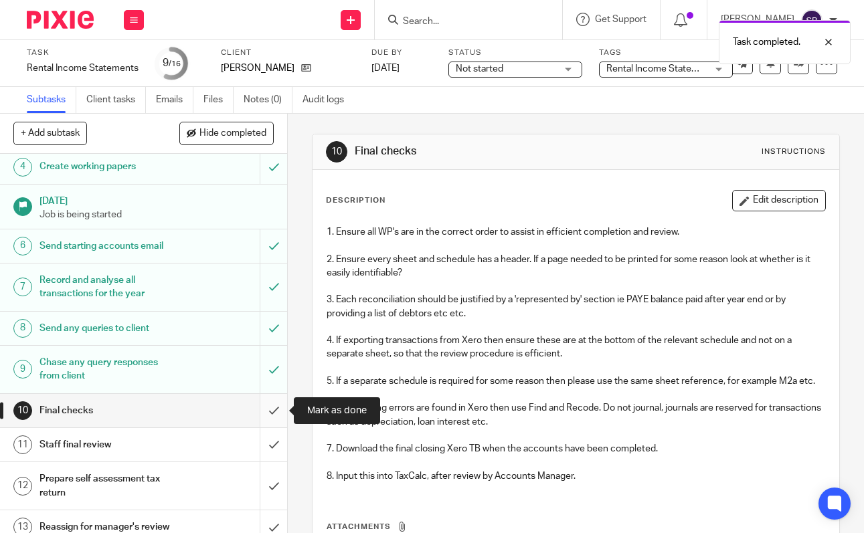
click at [272, 409] on input "submit" at bounding box center [143, 410] width 287 height 33
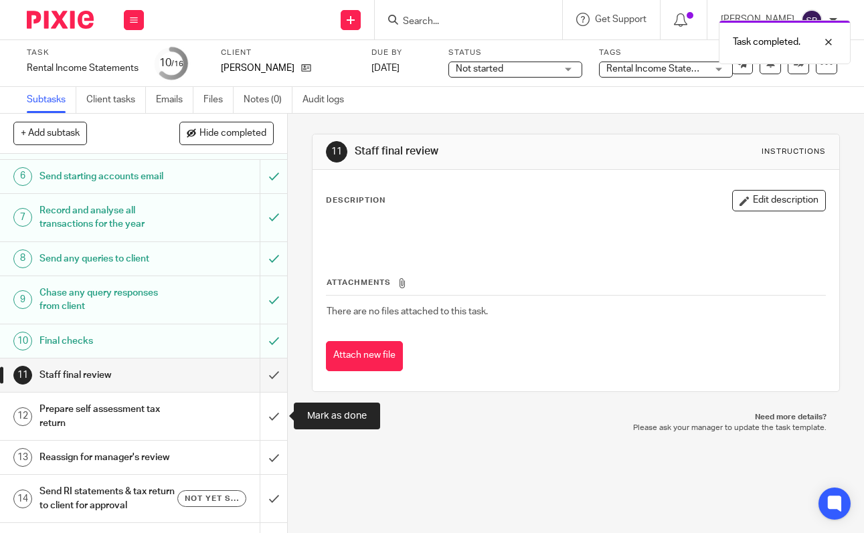
scroll to position [187, 0]
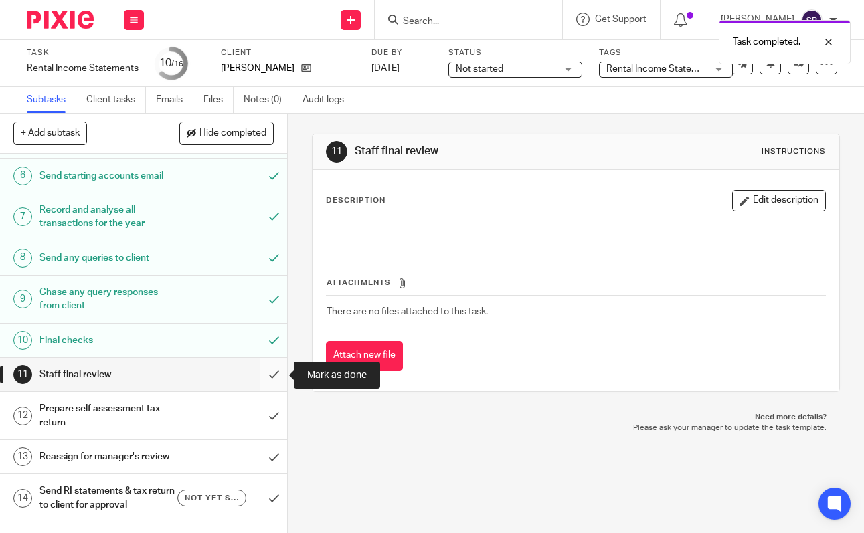
click at [272, 373] on input "submit" at bounding box center [143, 374] width 287 height 33
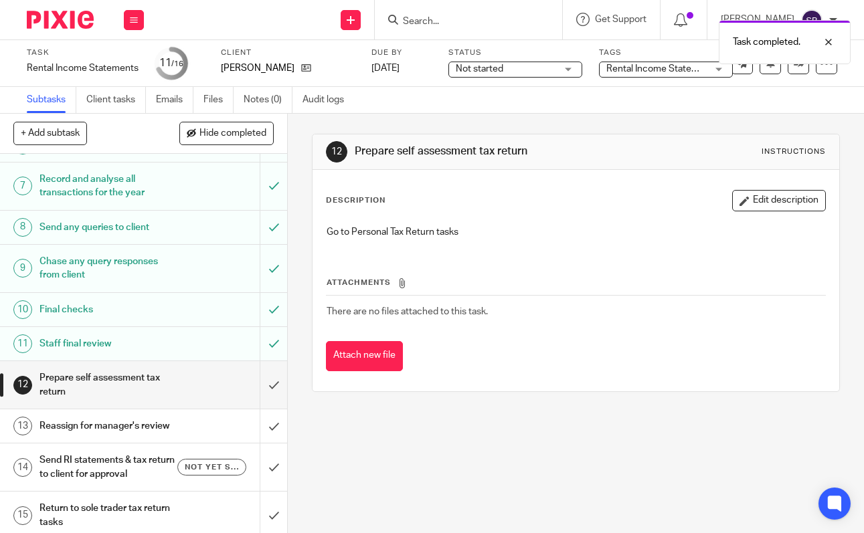
scroll to position [222, 0]
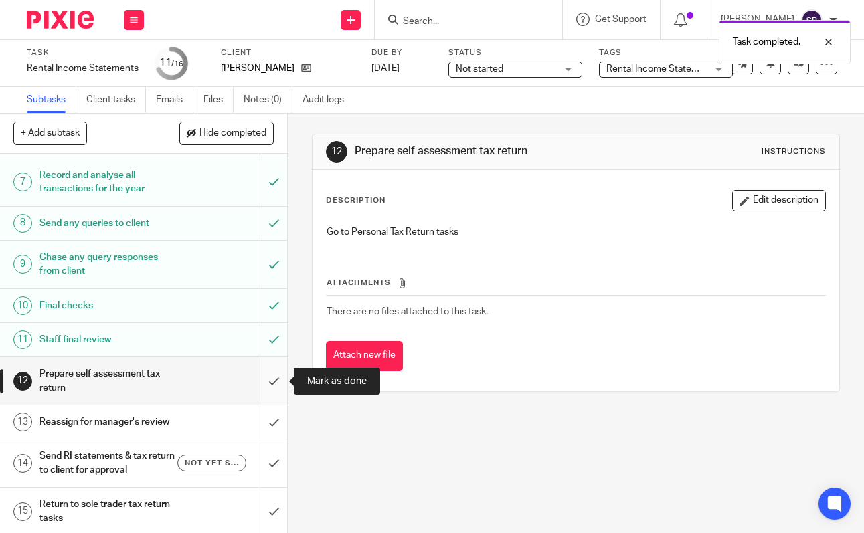
click at [268, 381] on input "submit" at bounding box center [143, 381] width 287 height 48
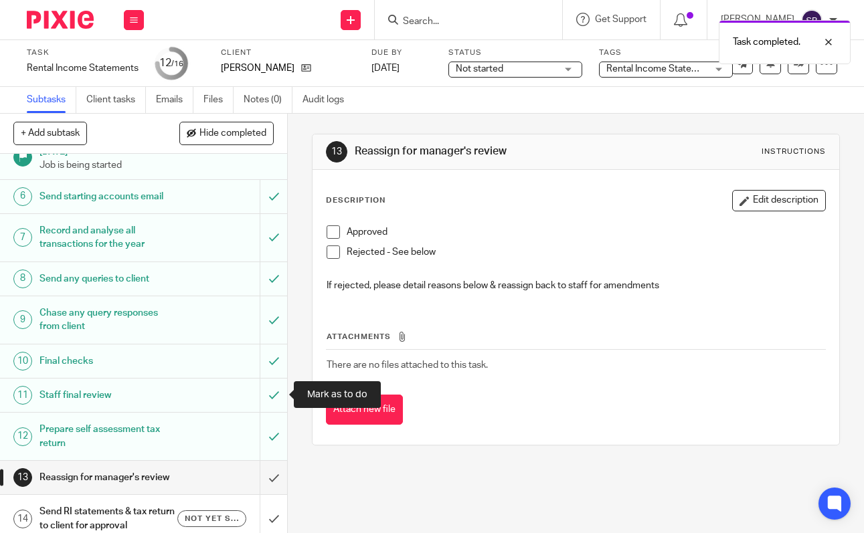
scroll to position [168, 0]
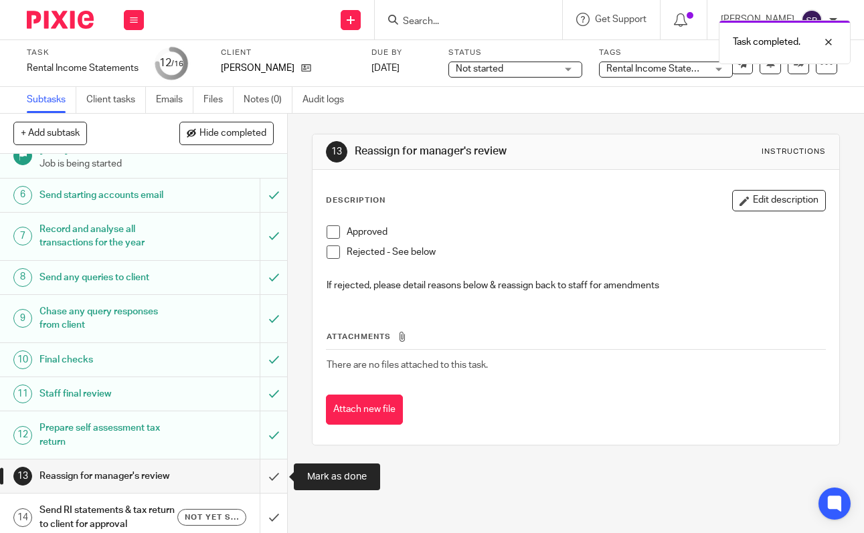
click at [268, 476] on input "submit" at bounding box center [143, 476] width 287 height 33
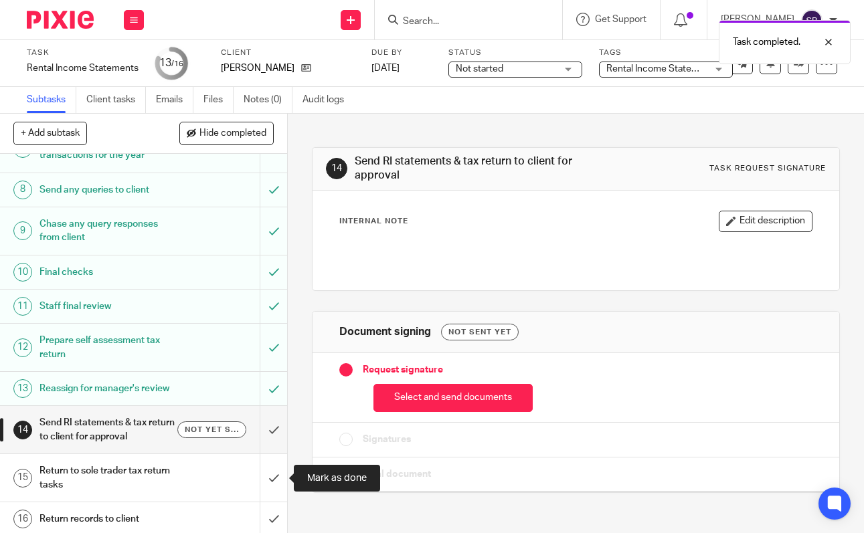
scroll to position [260, 0]
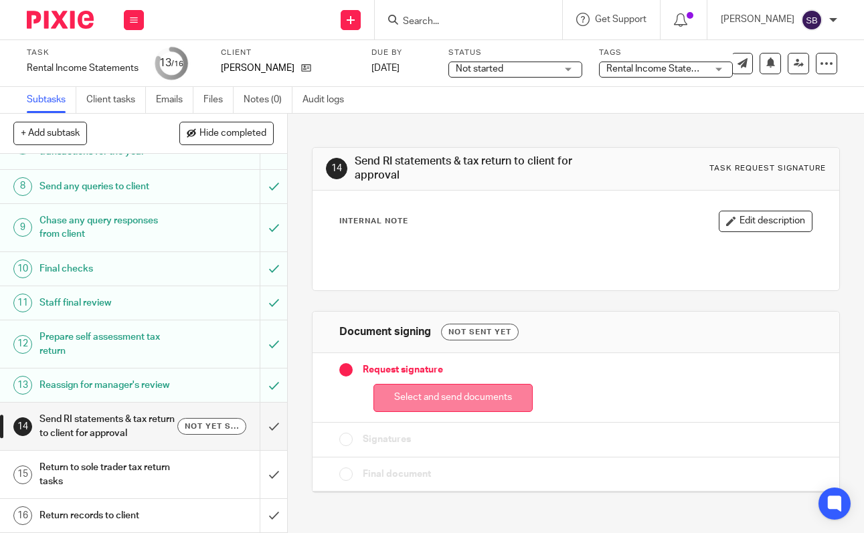
click at [481, 394] on button "Select and send documents" at bounding box center [452, 398] width 159 height 29
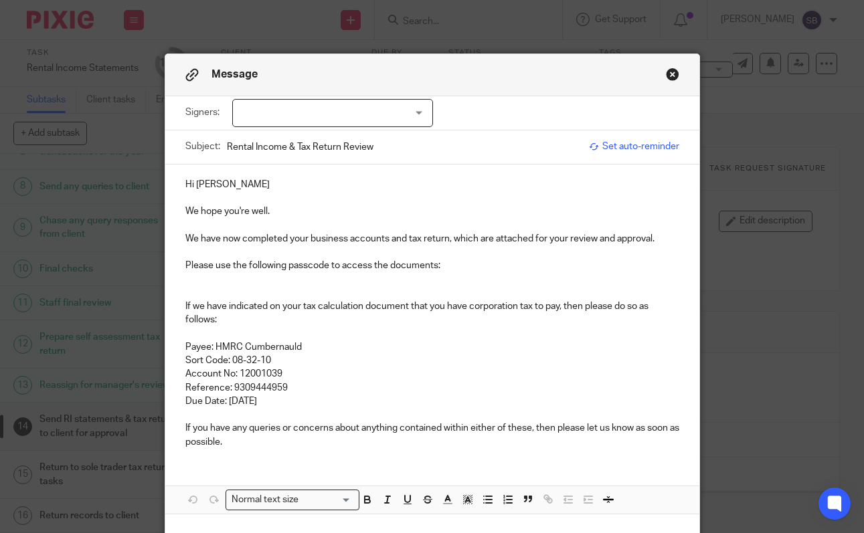
click at [209, 282] on p at bounding box center [432, 285] width 494 height 27
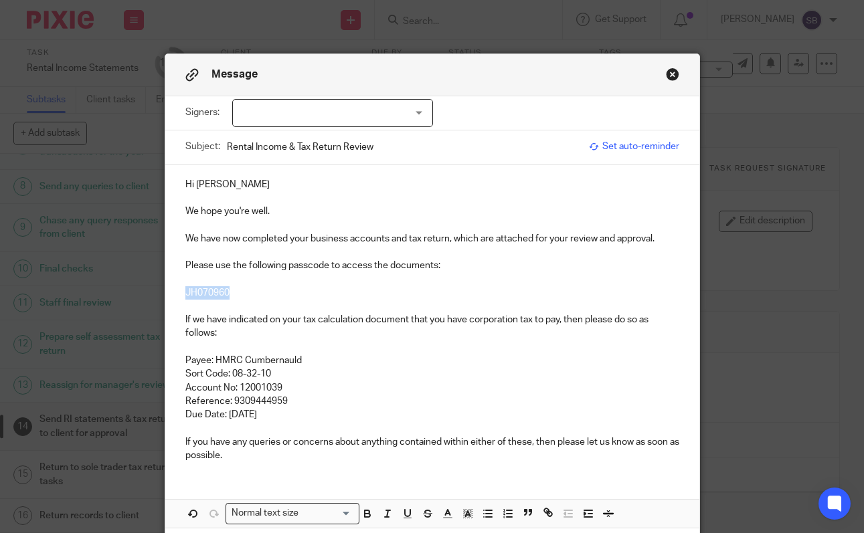
drag, startPoint x: 232, startPoint y: 294, endPoint x: 182, endPoint y: 293, distance: 50.2
click at [182, 293] on div "Hi John We hope you're well. We have now completed your business accounts and t…" at bounding box center [432, 319] width 534 height 308
click at [369, 514] on icon "button" at bounding box center [367, 515] width 5 height 3
click at [418, 110] on div at bounding box center [332, 113] width 201 height 28
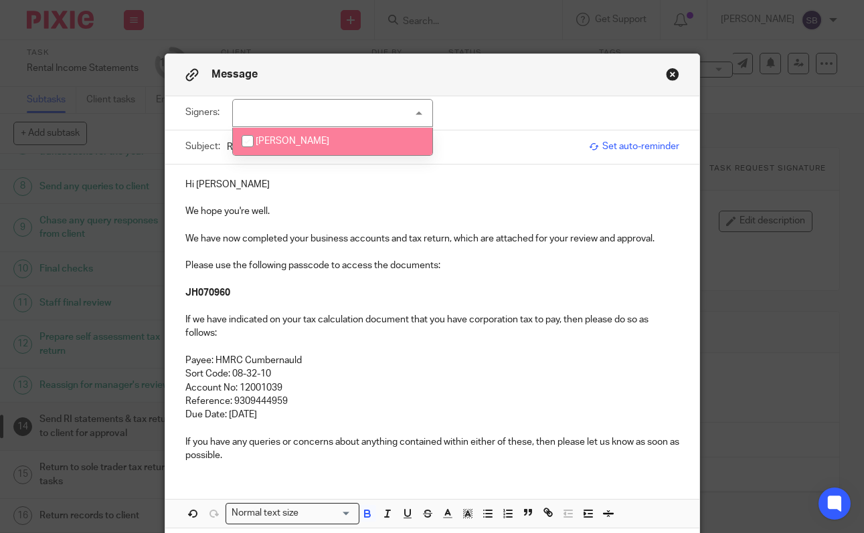
click at [246, 139] on input "checkbox" at bounding box center [247, 140] width 25 height 25
checkbox input "true"
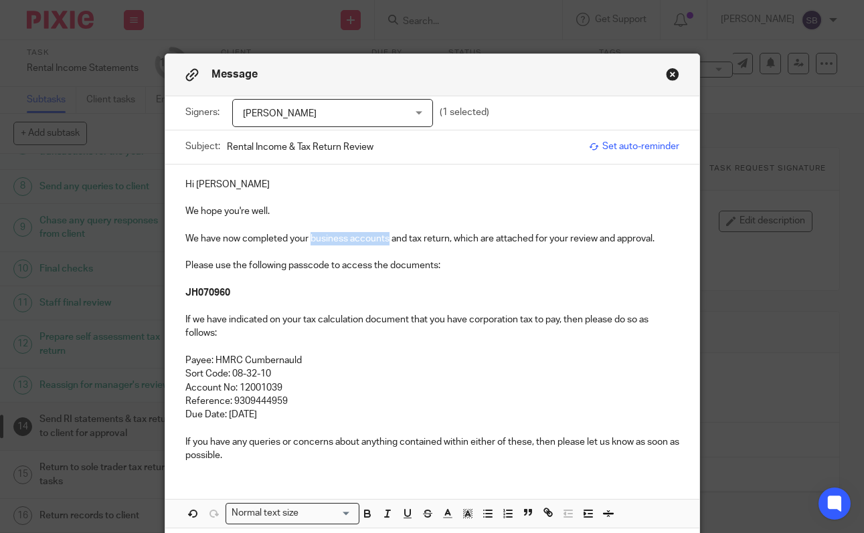
drag, startPoint x: 389, startPoint y: 242, endPoint x: 312, endPoint y: 242, distance: 76.9
click at [312, 242] on p "We have now completed your business accounts and tax return, which are attached…" at bounding box center [432, 238] width 494 height 13
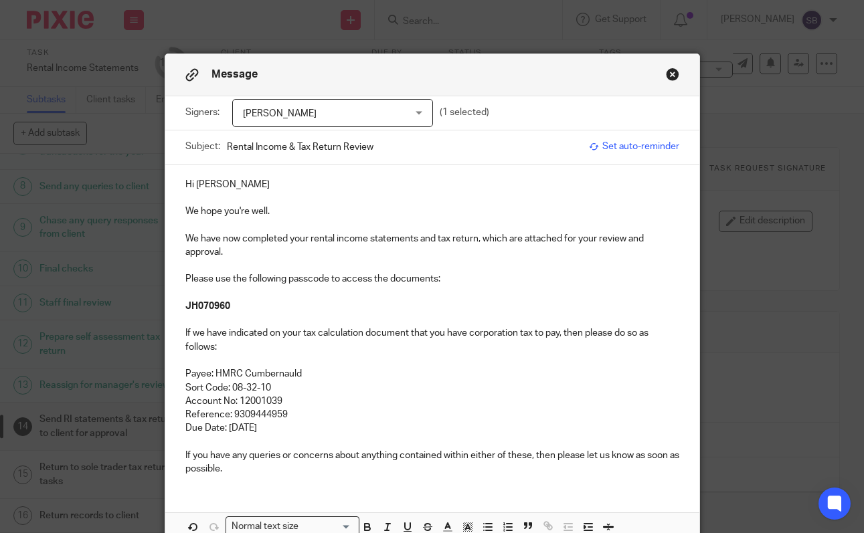
click at [245, 312] on p "JH070960" at bounding box center [432, 313] width 494 height 27
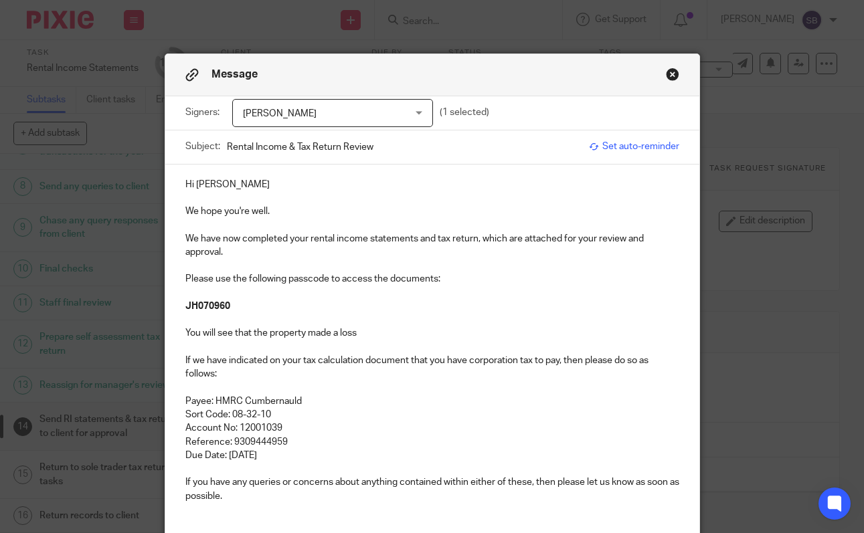
click at [308, 336] on p "You will see that the property made a loss" at bounding box center [432, 339] width 494 height 27
click at [398, 333] on p "You will see that the property rental made a loss" at bounding box center [432, 339] width 494 height 27
click at [496, 335] on p "You will see that the property rental made a loss in the final tax year, which …" at bounding box center [432, 339] width 494 height 27
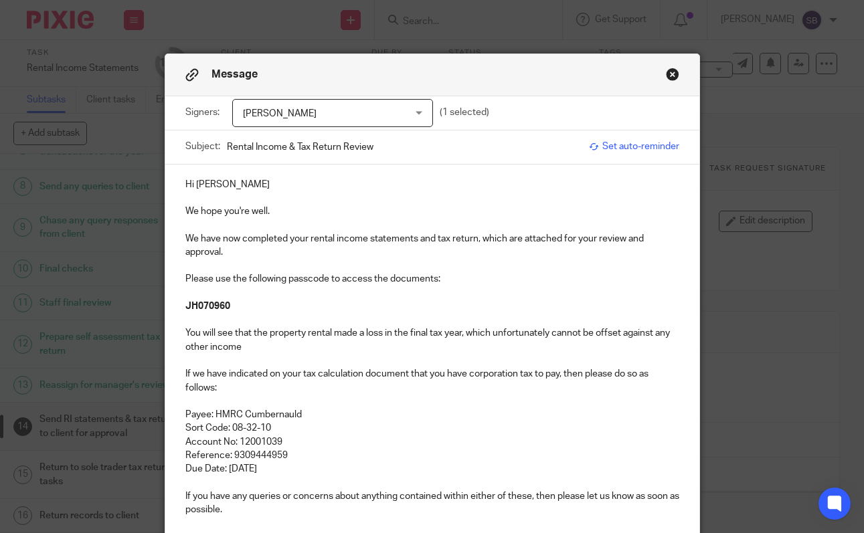
click at [265, 353] on p "You will see that the property rental made a loss in the final tax year, which …" at bounding box center [432, 346] width 494 height 41
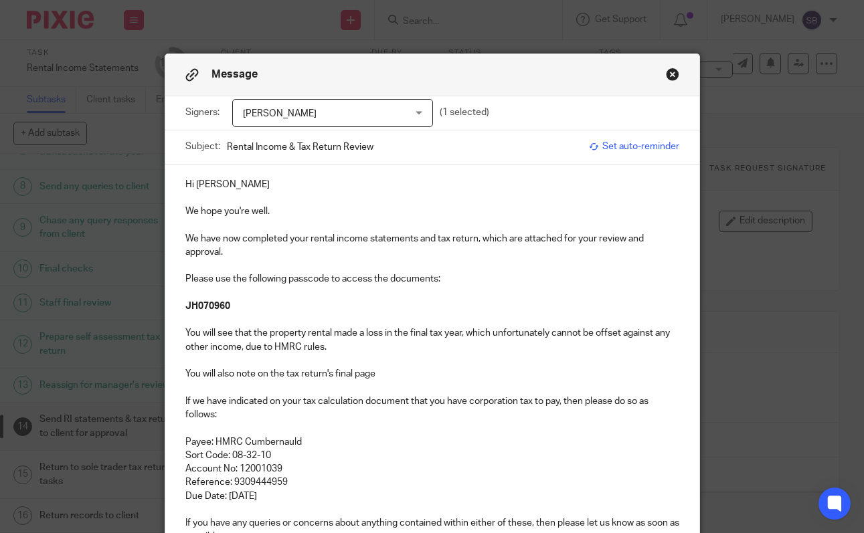
click at [329, 378] on p "You will also note on the tax return's final page" at bounding box center [432, 380] width 494 height 27
click at [389, 375] on p "You will also note on the tax returns final page" at bounding box center [432, 380] width 494 height 27
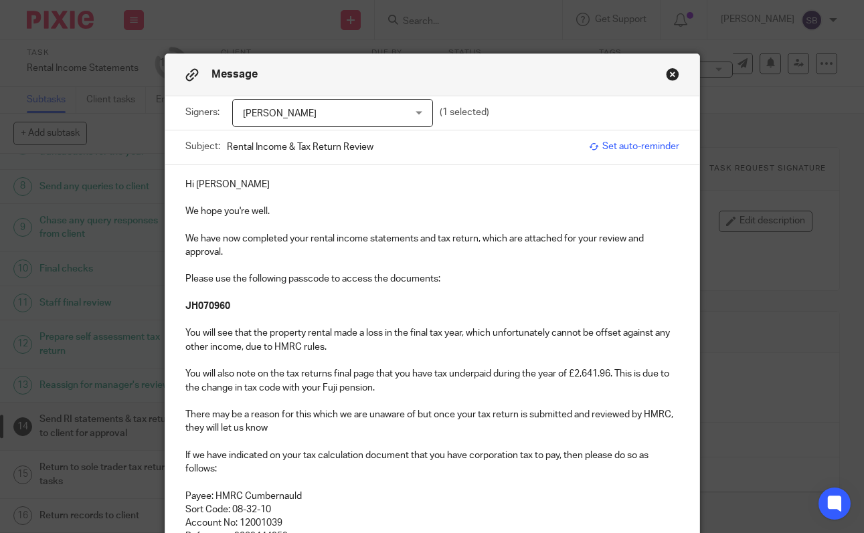
click at [415, 418] on p "There may be a reason for this which we are unaware of but once your tax return…" at bounding box center [432, 428] width 494 height 41
click at [295, 428] on p "There may be a reason for this which we are unaware of, but once your tax retur…" at bounding box center [432, 428] width 494 height 41
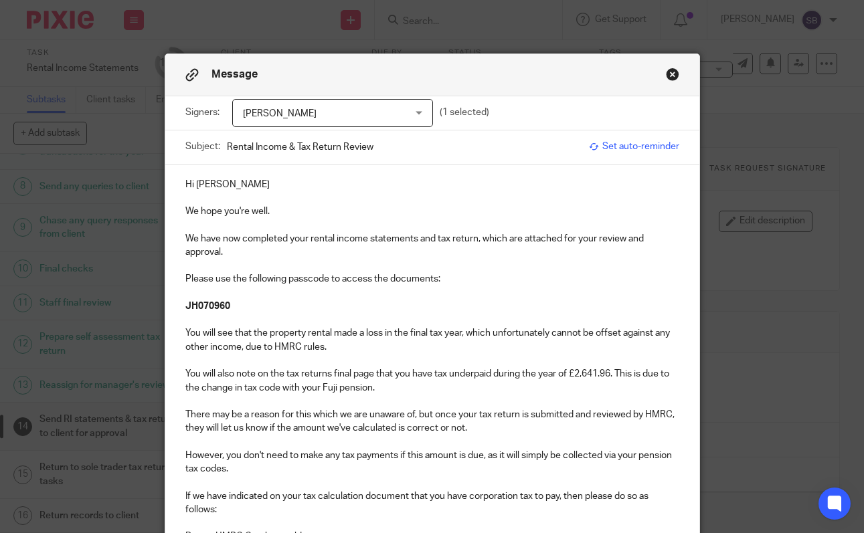
click at [385, 394] on p "You will also note on the tax returns final page that you have tax underpaid du…" at bounding box center [432, 380] width 494 height 27
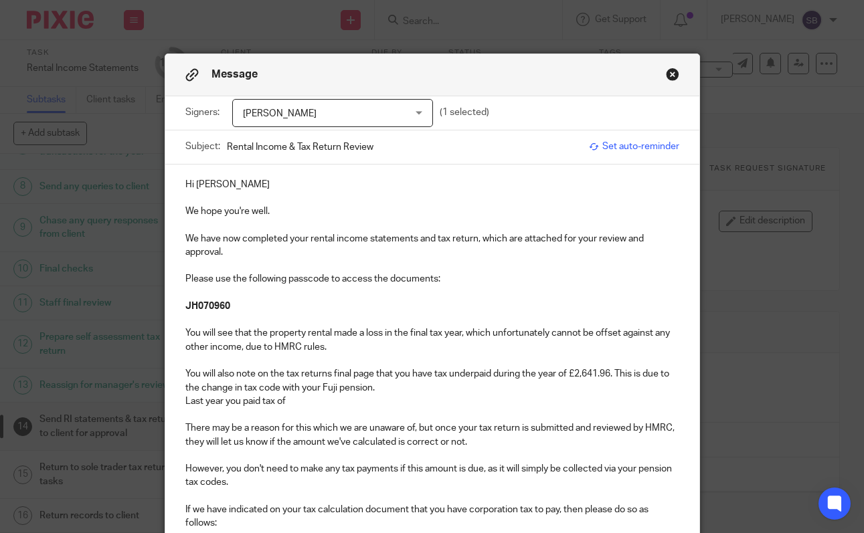
click at [398, 470] on p "However, you don't need to make any tax payments if this amount is due, as it w…" at bounding box center [432, 482] width 494 height 41
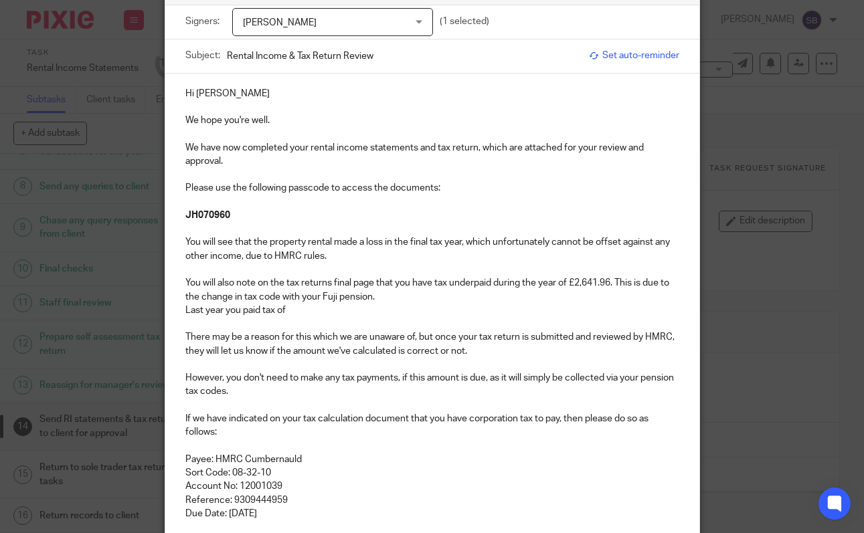
scroll to position [99, 0]
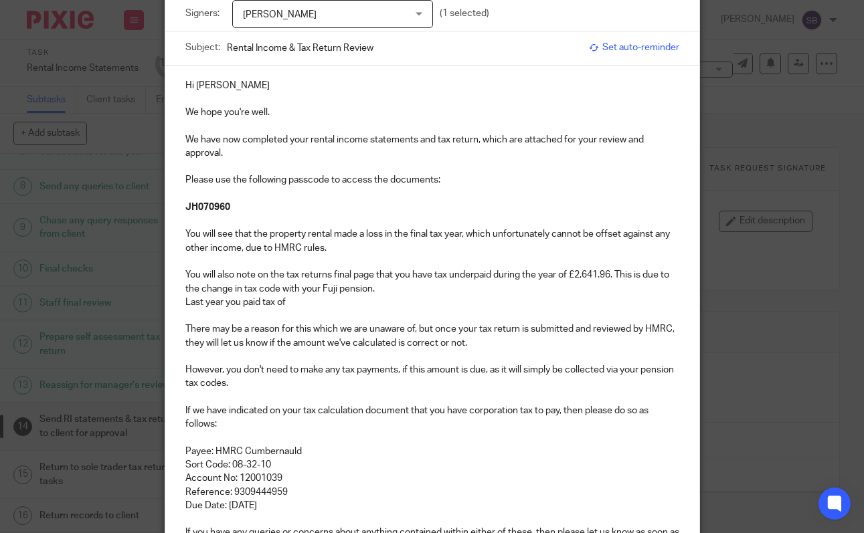
click at [293, 300] on p "Last year you paid tax of" at bounding box center [432, 302] width 494 height 13
click at [279, 304] on p "Last year you paid tax of £578.80, whereas the previous year you paid £5,894.40" at bounding box center [432, 302] width 494 height 13
click at [587, 305] on p "Last year you paid tax on this pension of £578.80, whereas the previous year yo…" at bounding box center [432, 302] width 494 height 13
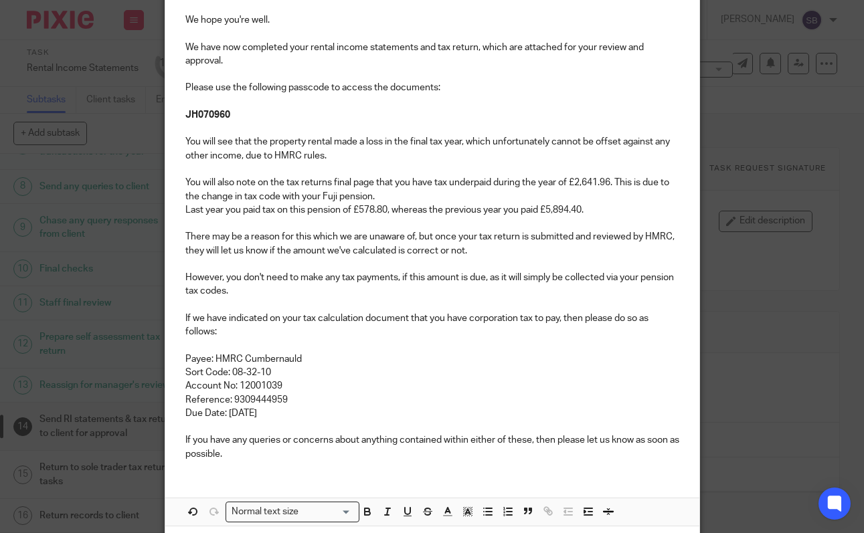
scroll to position [198, 0]
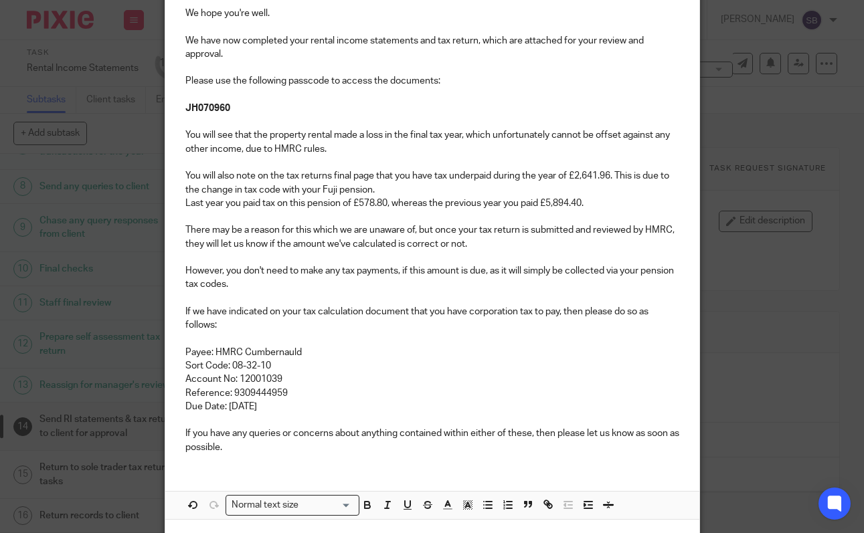
drag, startPoint x: 318, startPoint y: 410, endPoint x: 158, endPoint y: 306, distance: 191.5
click at [158, 306] on div "Message Signers: John Housley John Housley (1 selected) Subject: Rental Income …" at bounding box center [432, 266] width 864 height 533
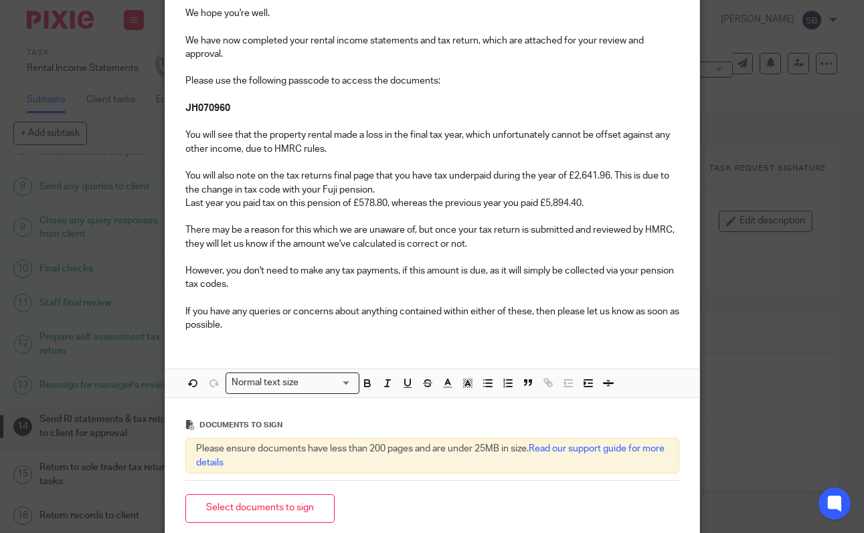
click at [188, 317] on p "If you have any queries or concerns about anything contained within either of t…" at bounding box center [432, 318] width 494 height 27
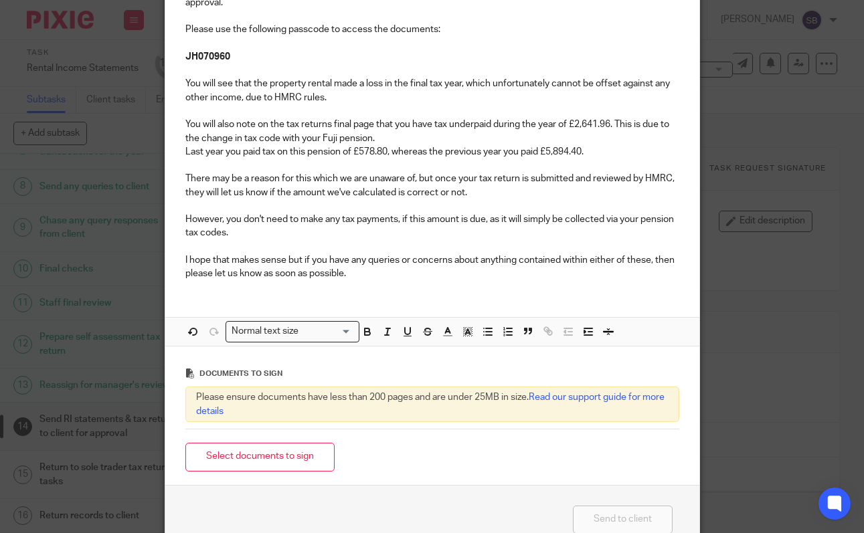
scroll to position [326, 0]
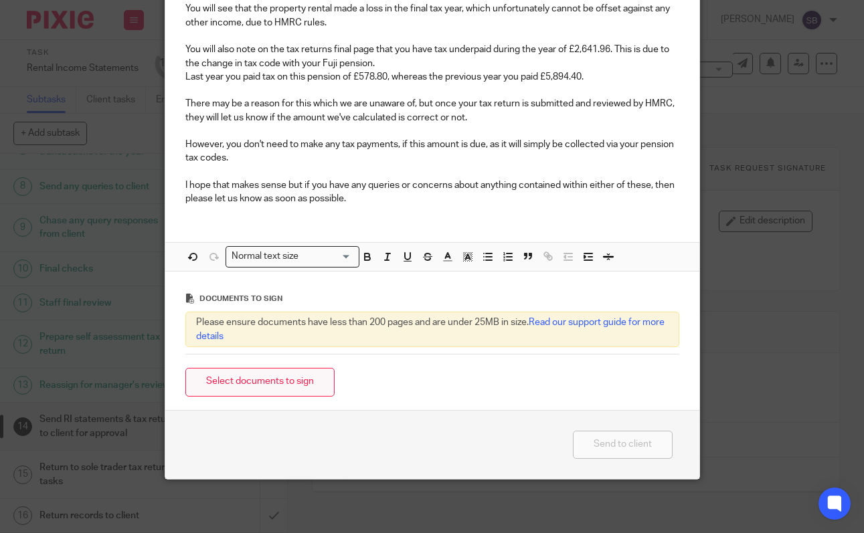
click at [292, 381] on button "Select documents to sign" at bounding box center [259, 382] width 149 height 29
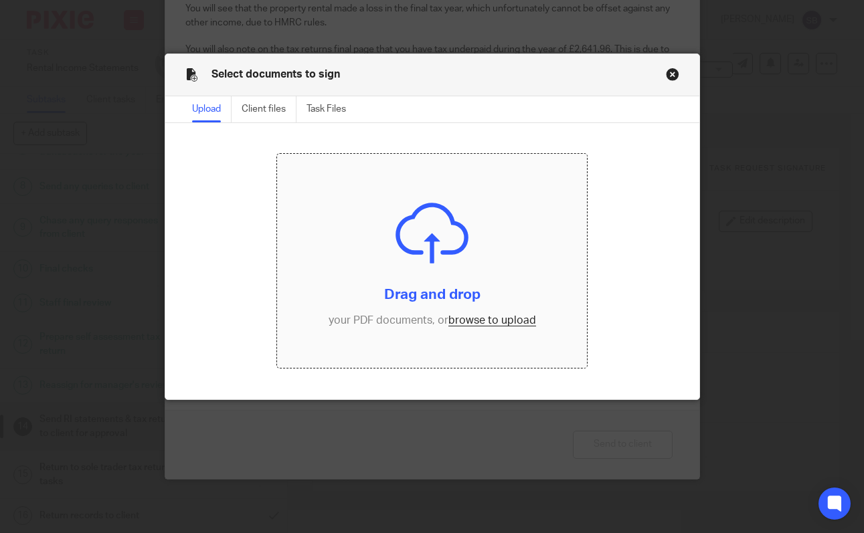
click at [508, 319] on input "file" at bounding box center [432, 261] width 310 height 214
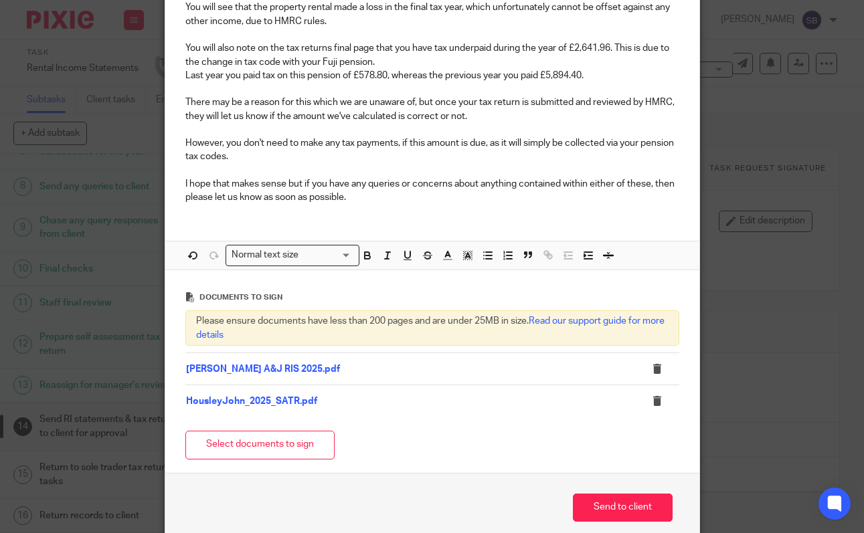
click at [226, 80] on p "Last year you paid tax on this pension of £578.80, whereas the previous year yo…" at bounding box center [432, 75] width 494 height 13
click at [628, 506] on button "Send to client" at bounding box center [623, 508] width 100 height 29
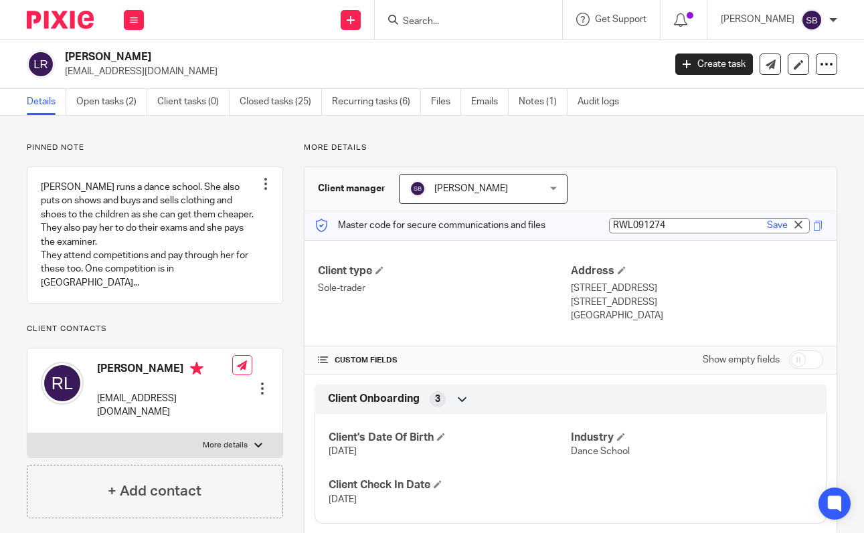
click at [473, 16] on input "Search" at bounding box center [461, 22] width 120 height 12
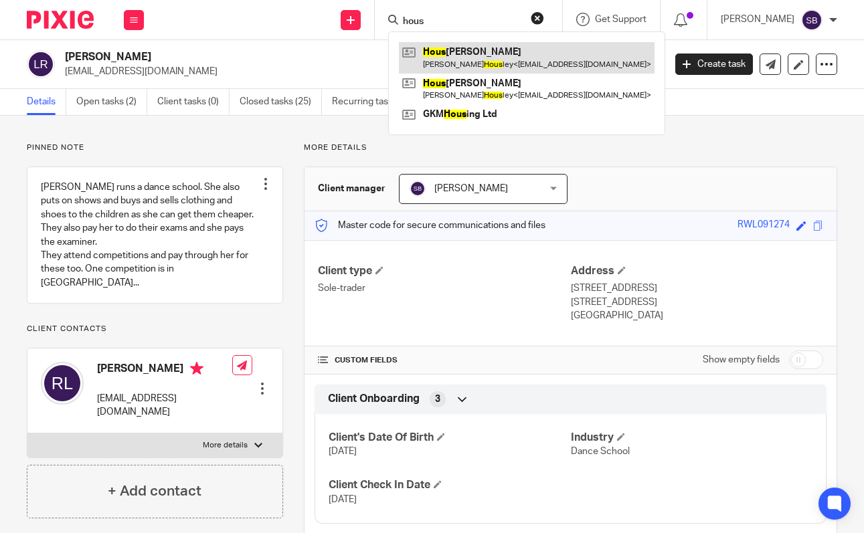
type input "hous"
click at [502, 62] on link at bounding box center [527, 57] width 256 height 31
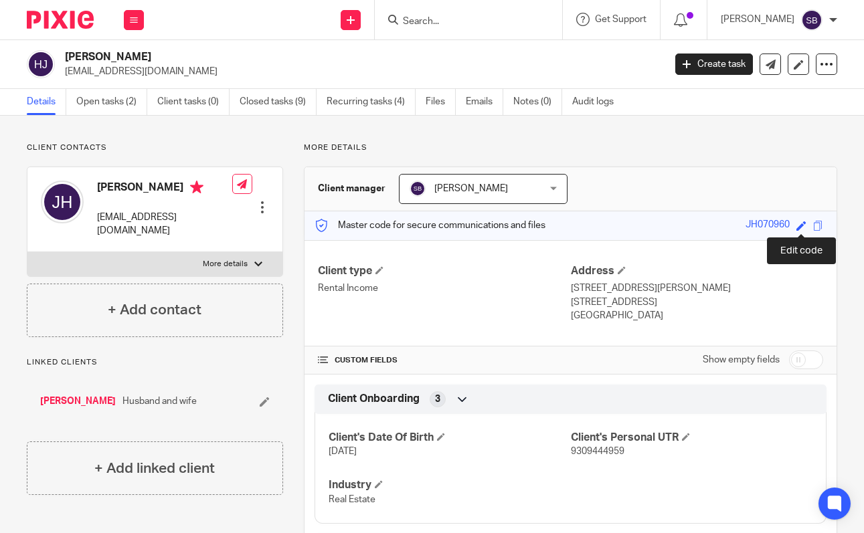
click at [798, 225] on span at bounding box center [801, 226] width 10 height 10
type input "JH070960"
click at [482, 24] on input "Search" at bounding box center [461, 22] width 120 height 12
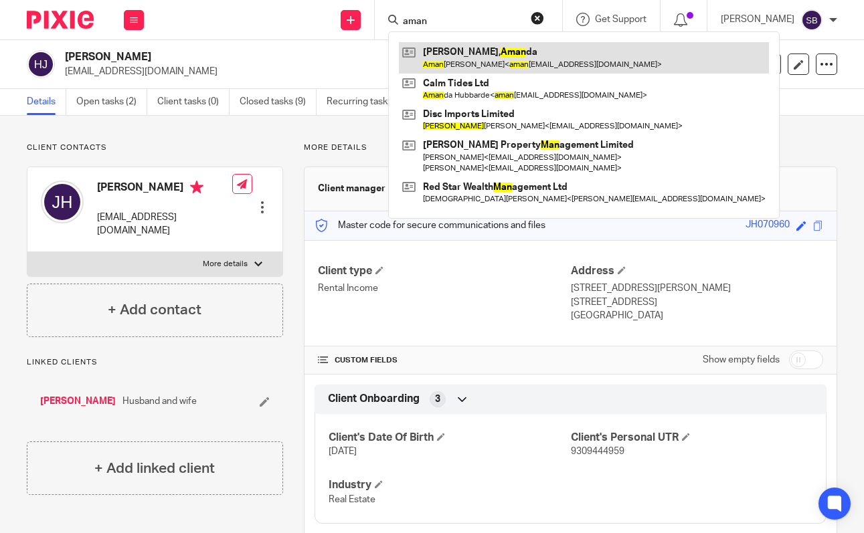
type input "aman"
click at [486, 51] on link at bounding box center [584, 57] width 370 height 31
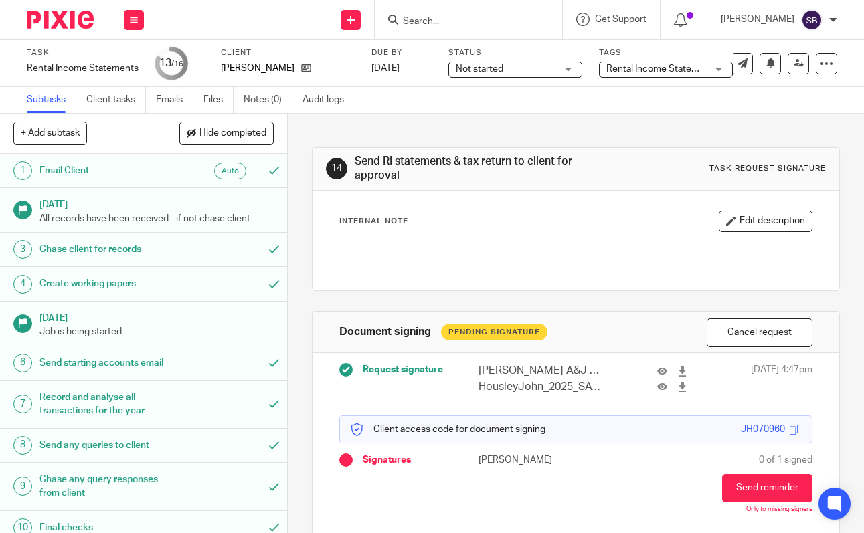
click at [432, 13] on form at bounding box center [472, 19] width 143 height 17
click at [432, 26] on input "Search" at bounding box center [461, 22] width 120 height 12
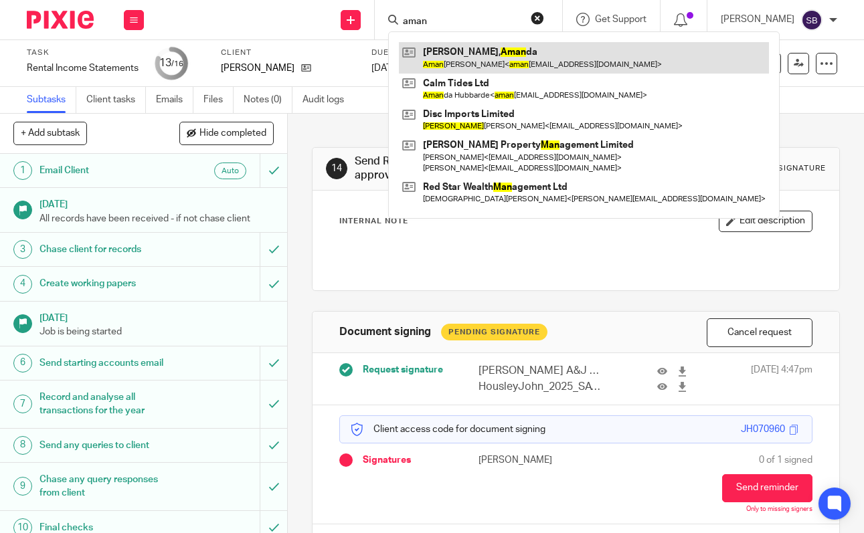
type input "aman"
click at [462, 60] on link at bounding box center [584, 57] width 370 height 31
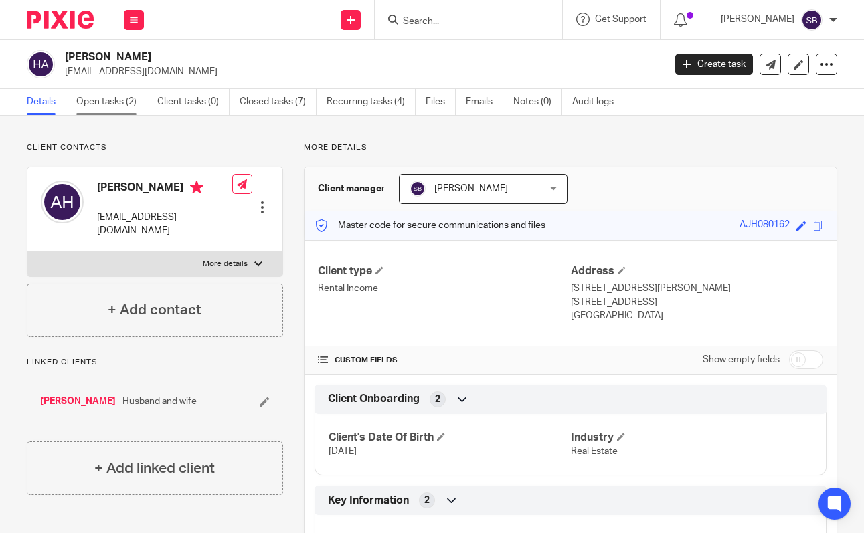
click at [96, 98] on link "Open tasks (2)" at bounding box center [111, 102] width 71 height 26
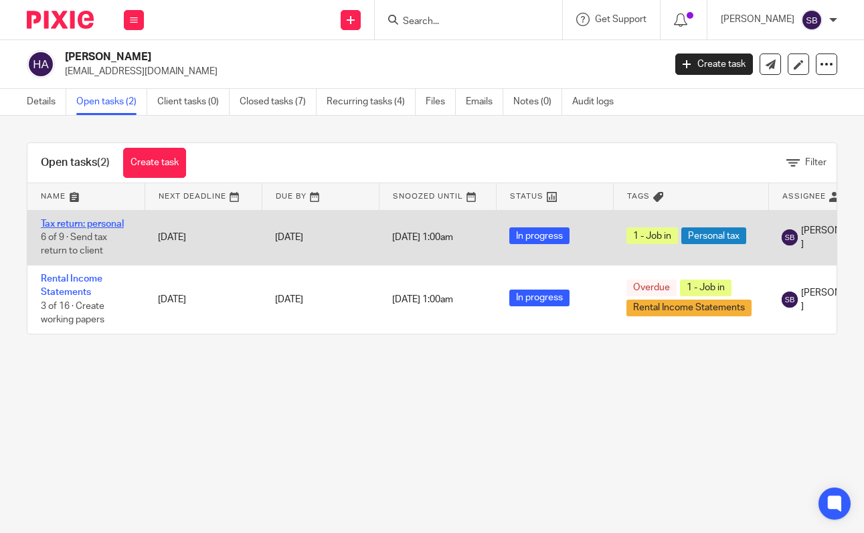
click at [102, 220] on link "Tax return: personal" at bounding box center [82, 223] width 83 height 9
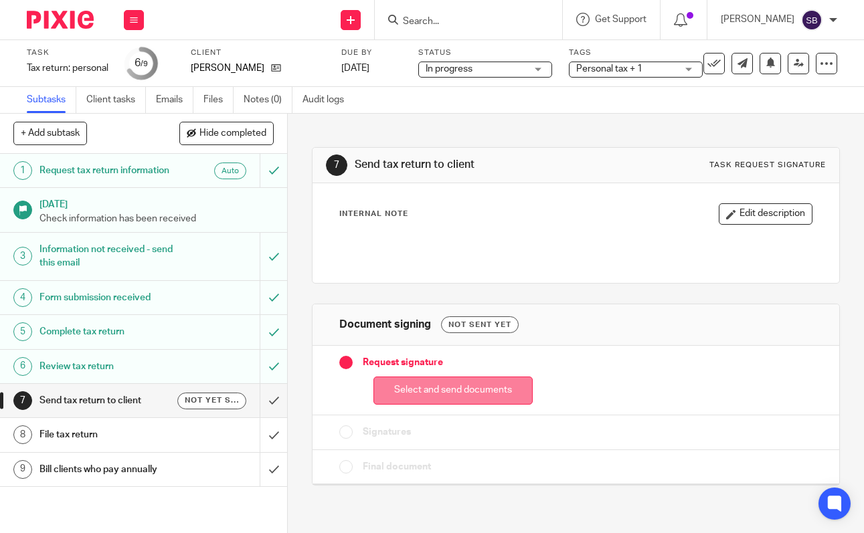
click at [439, 393] on button "Select and send documents" at bounding box center [452, 391] width 159 height 29
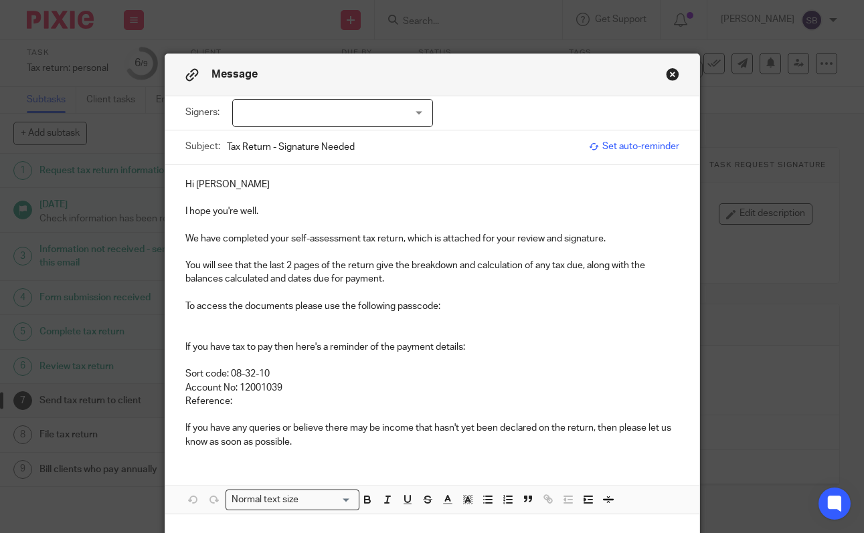
click at [622, 241] on p "We have completed your self-assessment tax return, which is attached for your r…" at bounding box center [432, 238] width 494 height 13
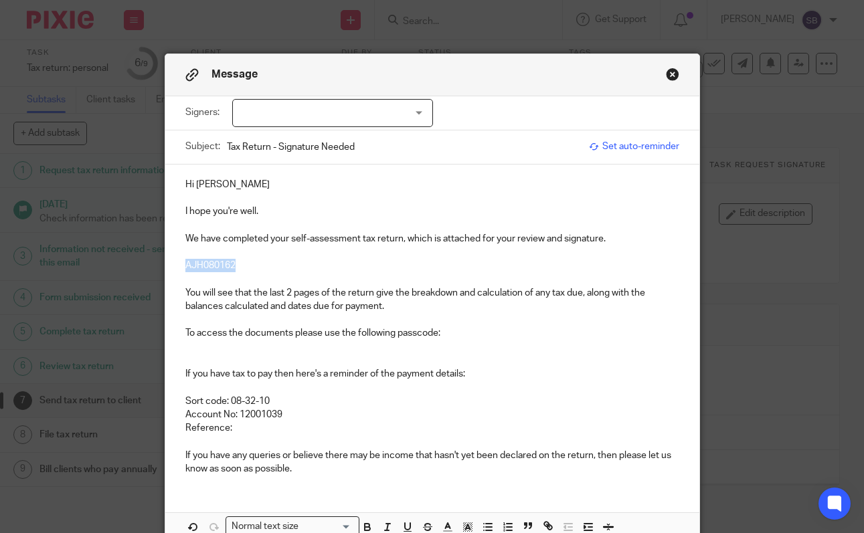
drag, startPoint x: 238, startPoint y: 267, endPoint x: 175, endPoint y: 268, distance: 63.6
click at [175, 268] on div "Hi Amanda I hope you're well. We have completed your self-assessment tax return…" at bounding box center [432, 326] width 534 height 322
click at [368, 527] on icon "button" at bounding box center [367, 525] width 5 height 3
click at [419, 112] on div at bounding box center [332, 113] width 201 height 28
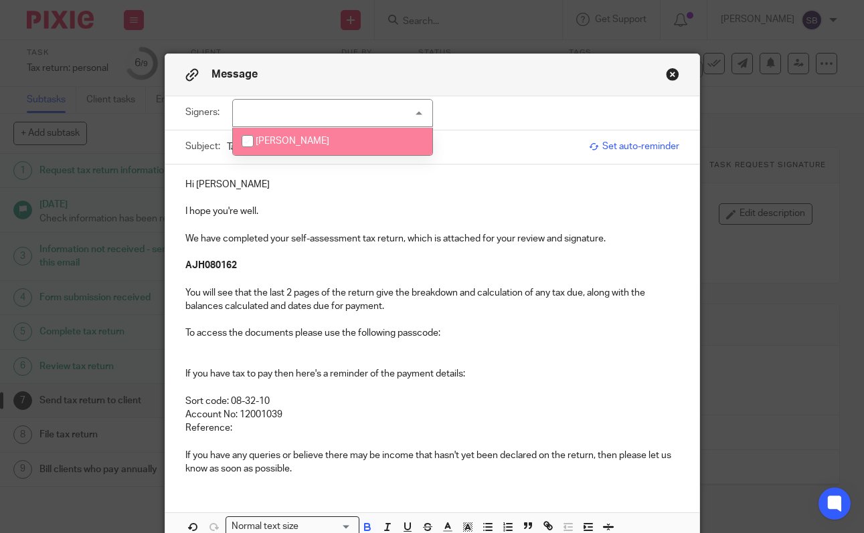
click at [248, 144] on input "checkbox" at bounding box center [247, 140] width 25 height 25
checkbox input "true"
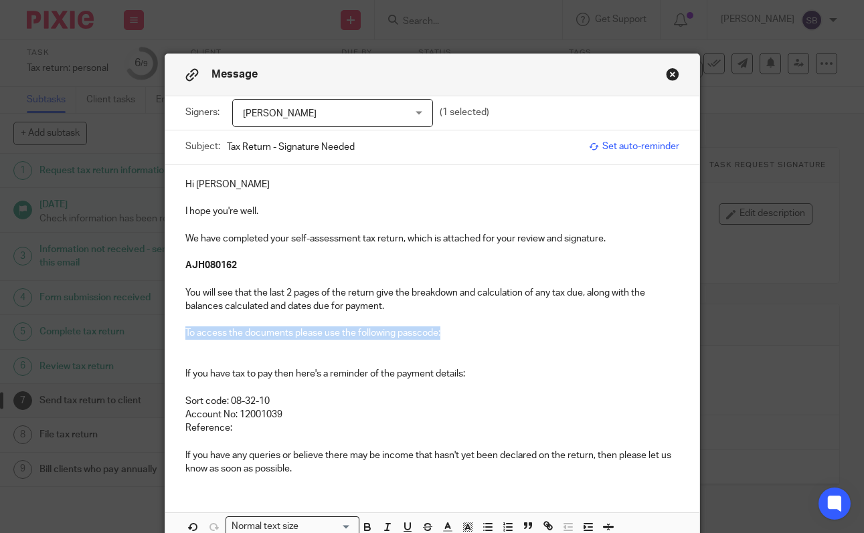
drag, startPoint x: 447, startPoint y: 337, endPoint x: 183, endPoint y: 337, distance: 263.6
click at [183, 337] on div "Hi Amanda I hope you're well. We have completed your self-assessment tax return…" at bounding box center [432, 326] width 534 height 322
click at [206, 250] on p at bounding box center [432, 252] width 494 height 13
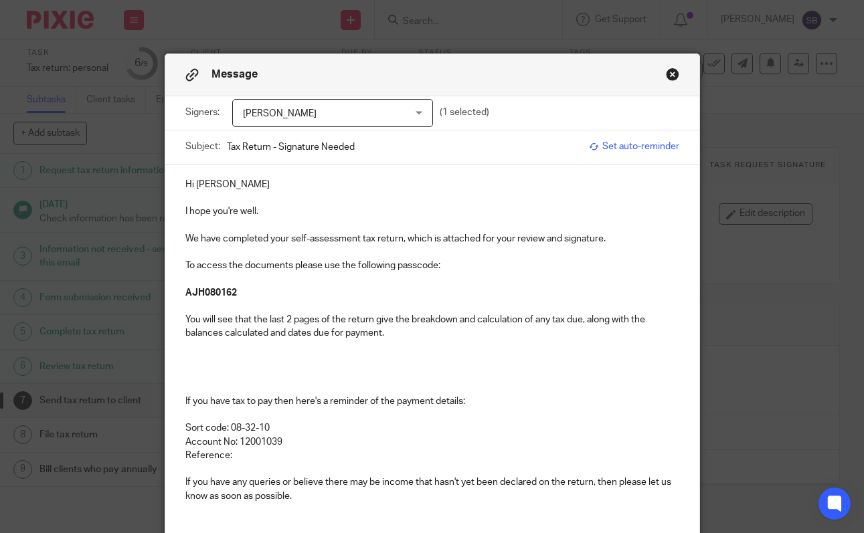
click at [292, 241] on p "We have completed your self-assessment tax return, which is attached for your r…" at bounding box center [432, 238] width 494 height 13
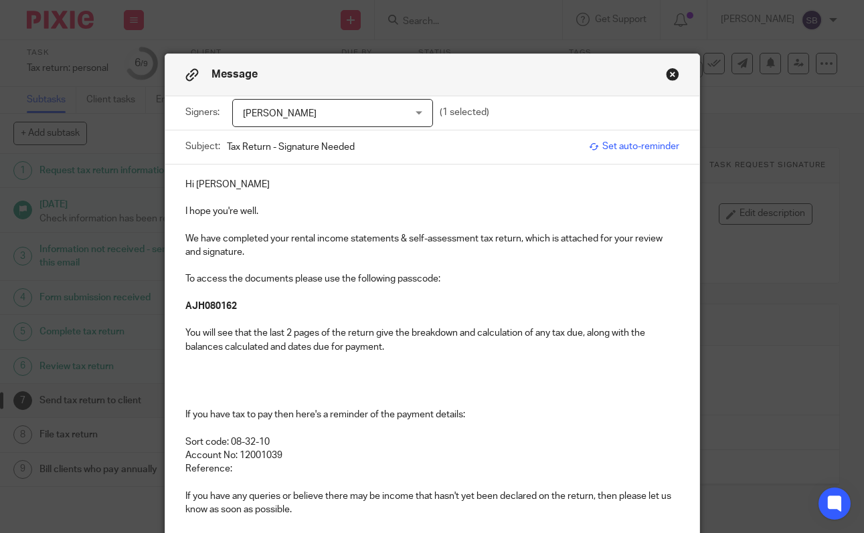
drag, startPoint x: 256, startPoint y: 476, endPoint x: 184, endPoint y: 339, distance: 154.1
click at [184, 339] on div "Hi Amanda I hope you're well. We have completed your rental income statements &…" at bounding box center [432, 346] width 534 height 363
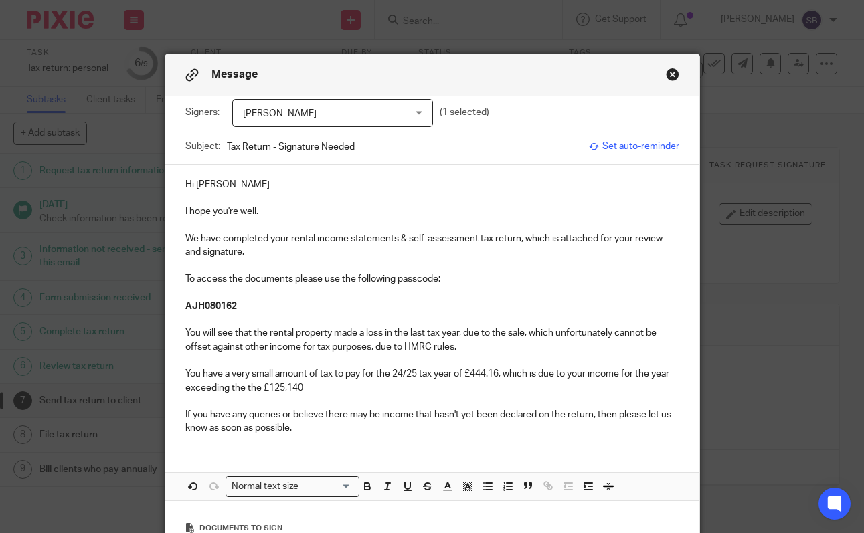
click at [258, 391] on p "You have a very small amount of tax to pay for the 24/25 tax year of £444.16, w…" at bounding box center [432, 380] width 494 height 27
click at [334, 390] on p "You have a very small amount of tax to pay for the 24/25 tax year of £444.16, w…" at bounding box center [432, 380] width 494 height 27
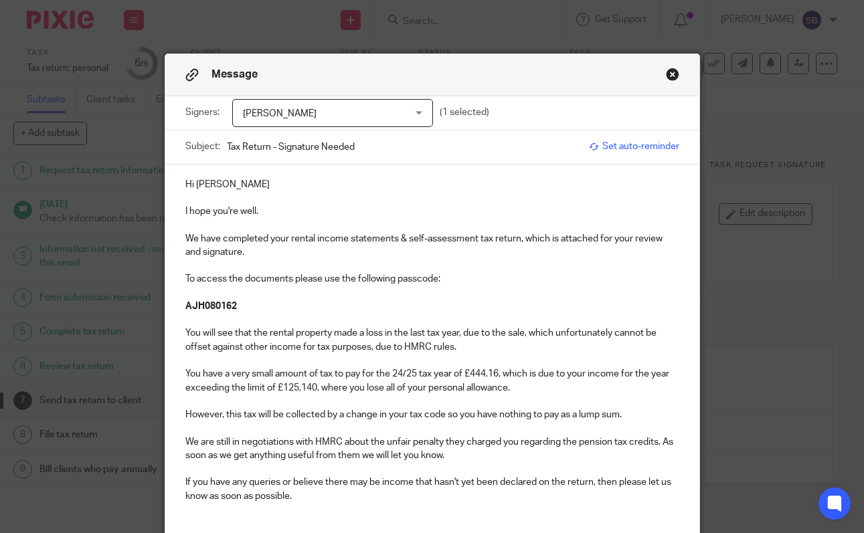
click at [189, 484] on p "If you have any queries or believe there may be income that hasn't yet been dec…" at bounding box center [432, 489] width 494 height 27
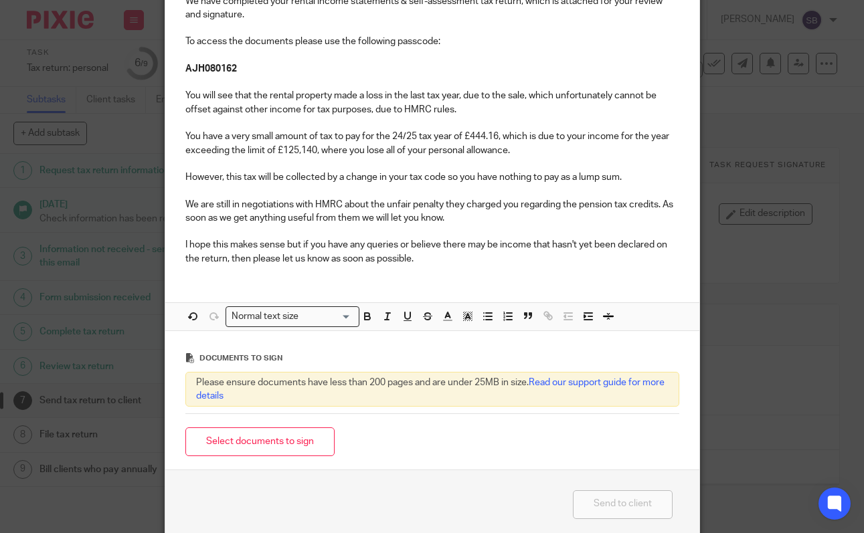
scroll to position [238, 0]
click at [288, 444] on button "Select documents to sign" at bounding box center [259, 441] width 149 height 29
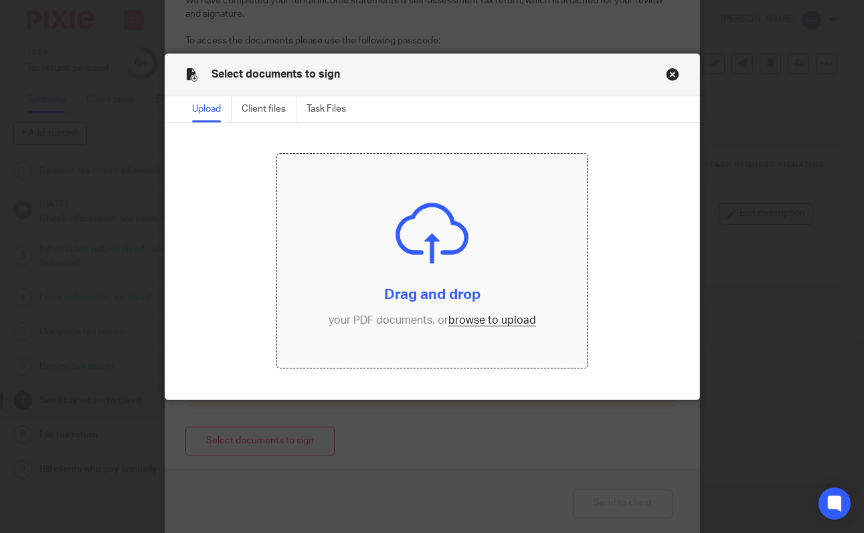
click at [486, 323] on input "file" at bounding box center [432, 261] width 310 height 214
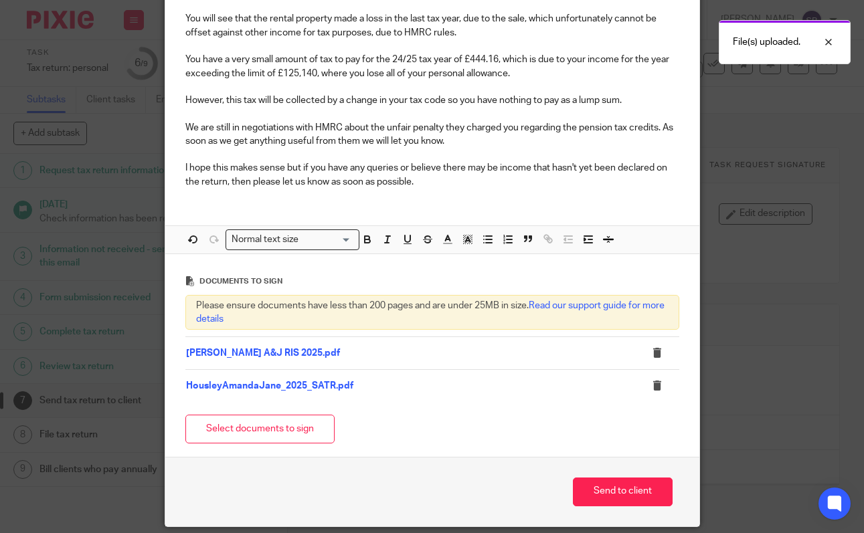
scroll to position [363, 0]
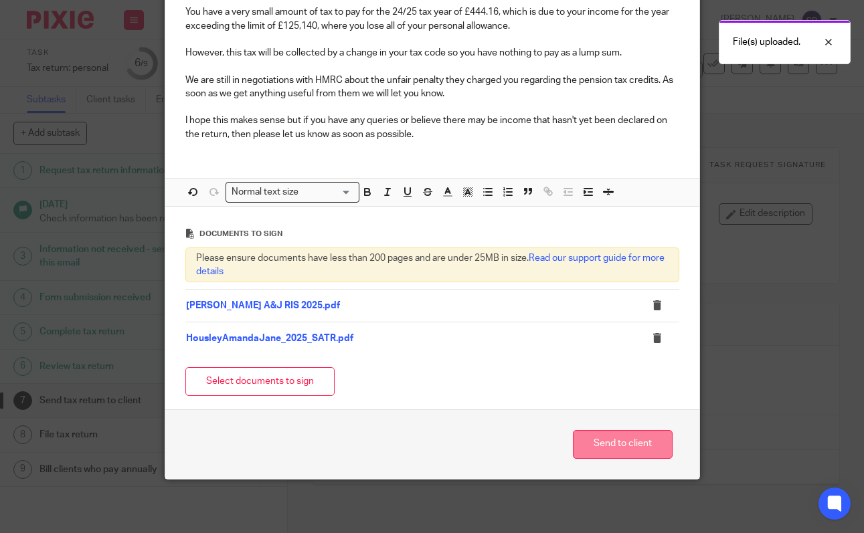
click at [620, 444] on button "Send to client" at bounding box center [623, 444] width 100 height 29
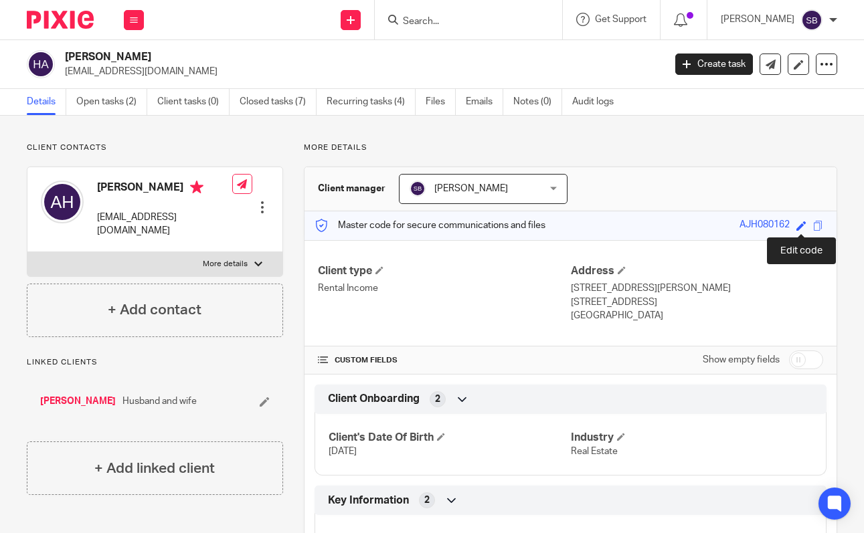
click at [800, 225] on span at bounding box center [801, 226] width 10 height 10
type input "AJH080162"
